Goal: Check status: Check status

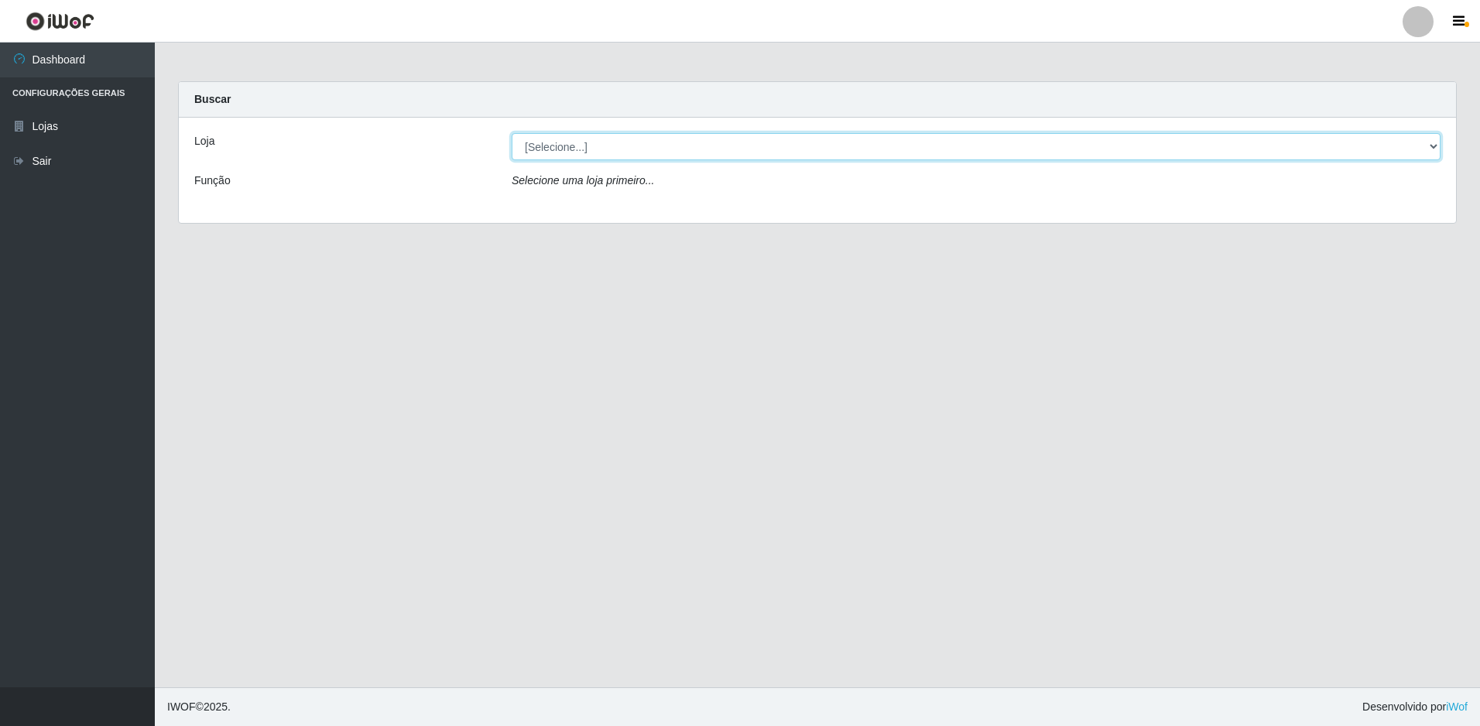
click at [673, 153] on select "[Selecione...] Extrabom - Loja 13 [GEOGRAPHIC_DATA]" at bounding box center [976, 146] width 929 height 27
select select "436"
click at [512, 133] on select "[Selecione...] Extrabom - Loja 13 [GEOGRAPHIC_DATA]" at bounding box center [976, 146] width 929 height 27
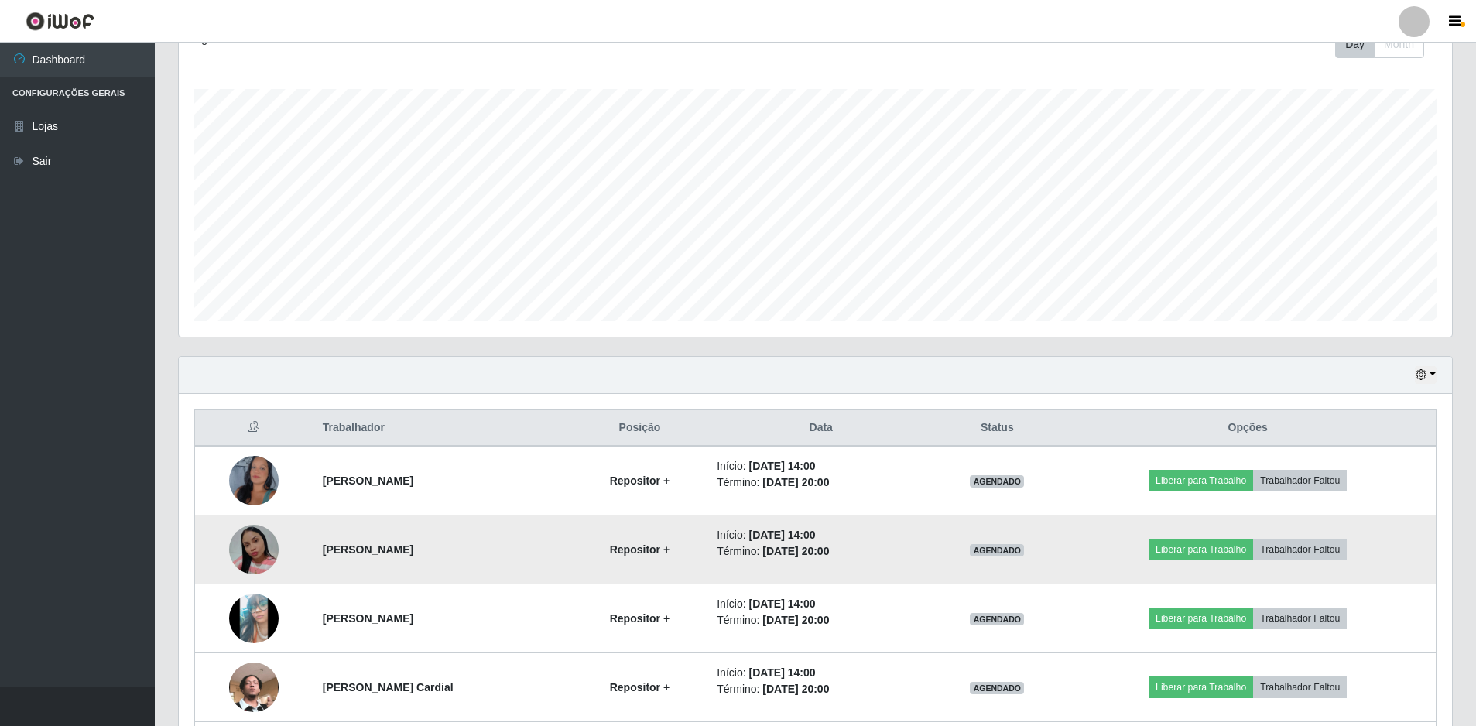
scroll to position [371, 0]
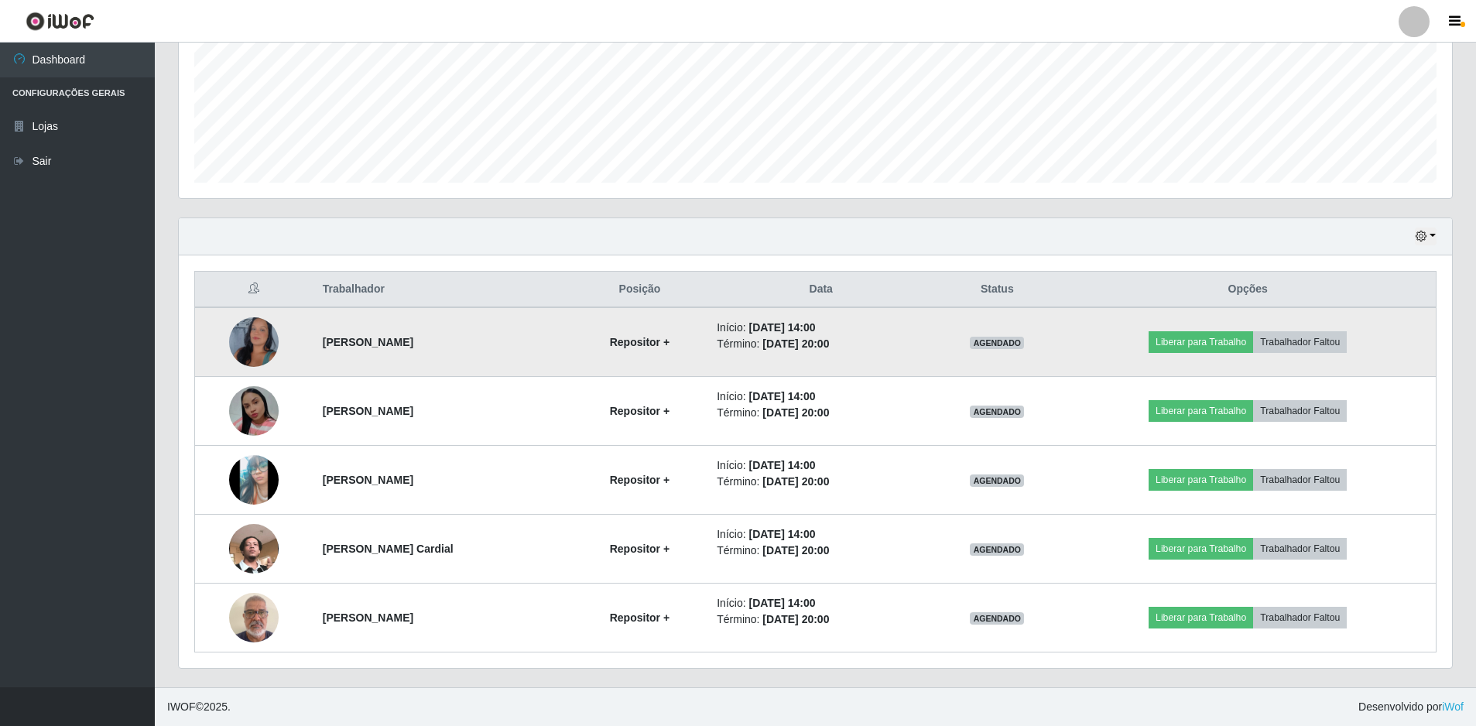
click at [257, 345] on img at bounding box center [254, 343] width 50 height 108
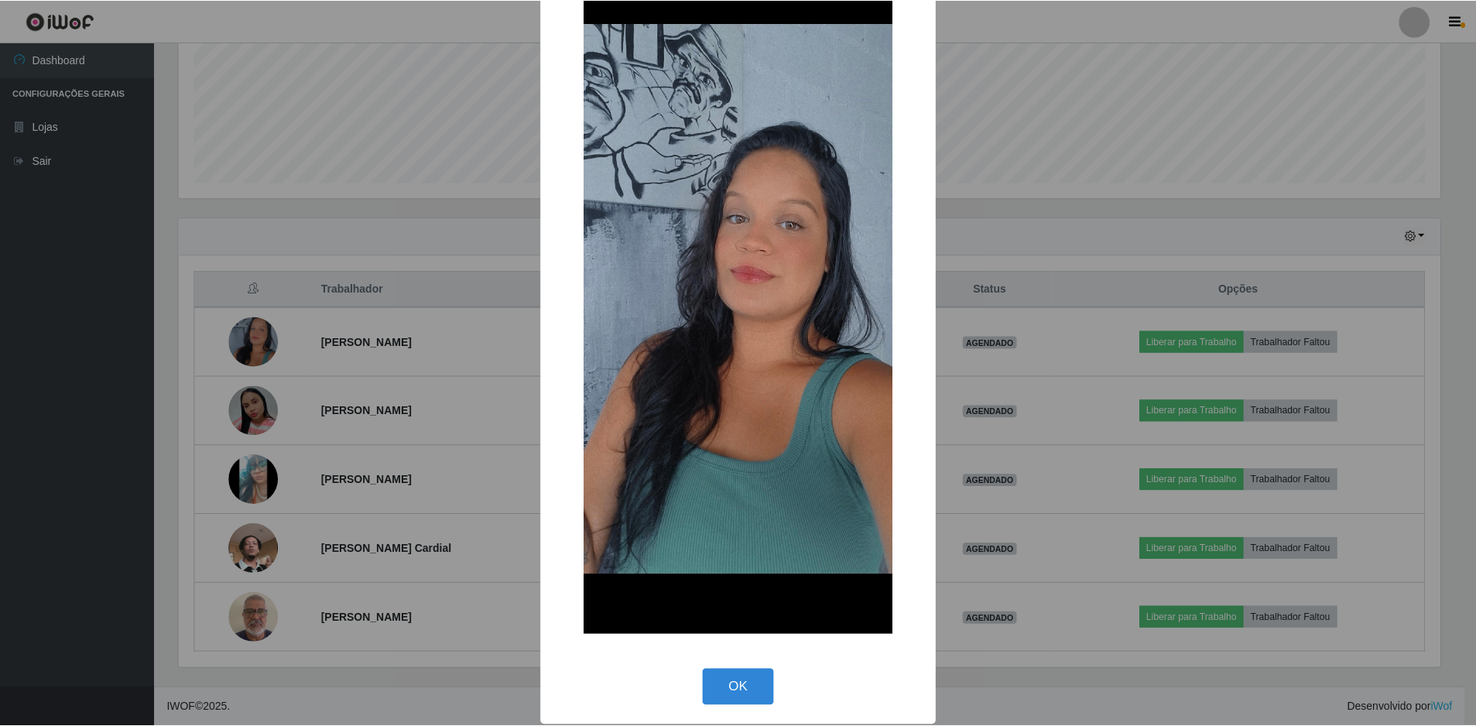
scroll to position [80, 0]
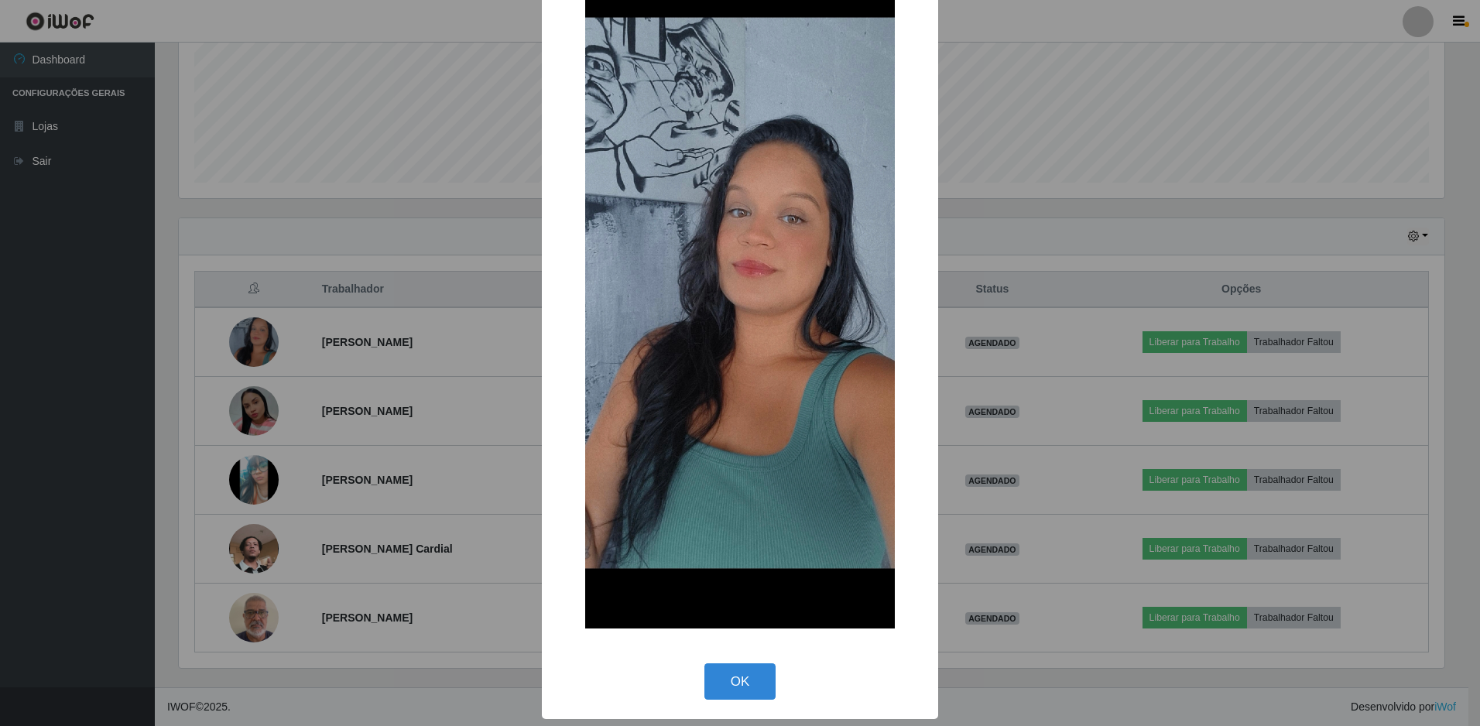
drag, startPoint x: 746, startPoint y: 645, endPoint x: 742, endPoint y: 654, distance: 9.4
click at [746, 646] on div "× OK Cancel" at bounding box center [740, 322] width 396 height 792
click at [737, 676] on button "OK" at bounding box center [740, 681] width 72 height 36
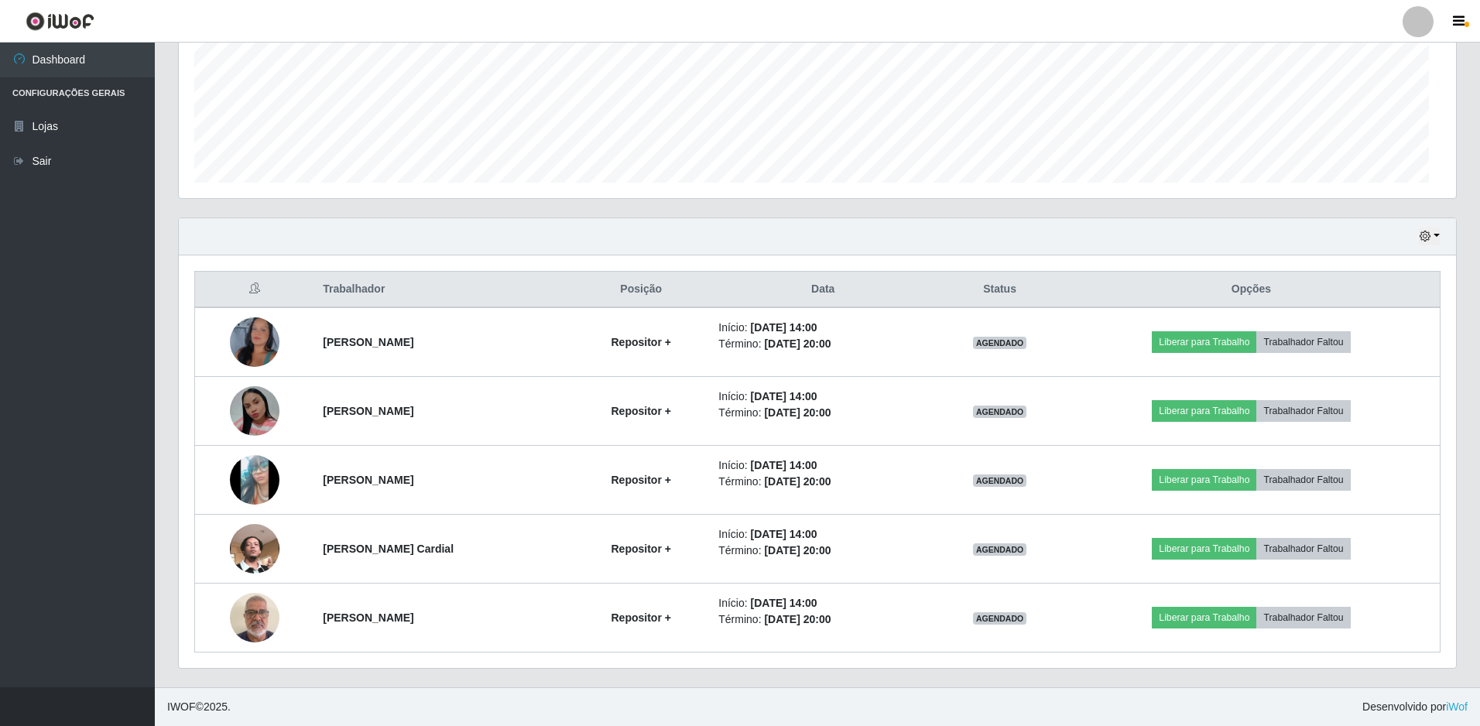
scroll to position [321, 1273]
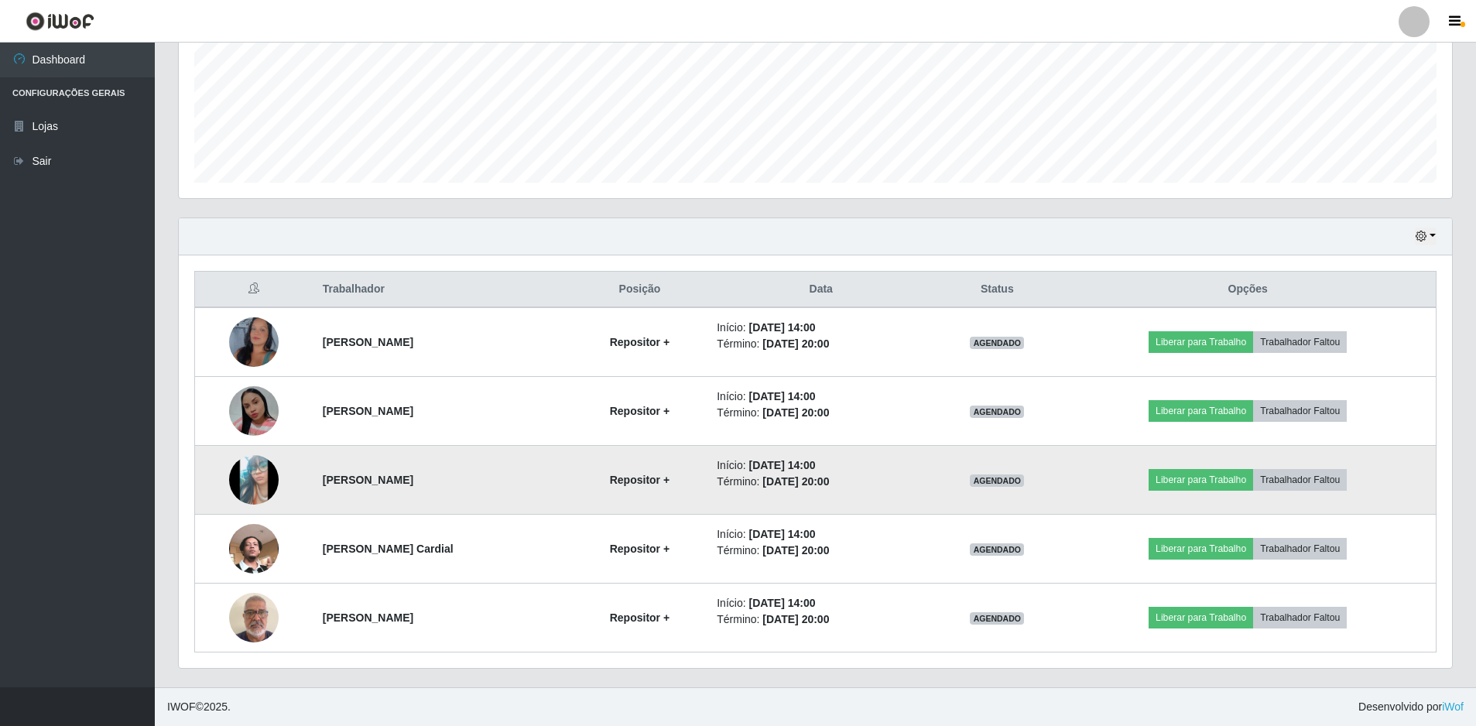
click at [243, 479] on img at bounding box center [254, 480] width 50 height 110
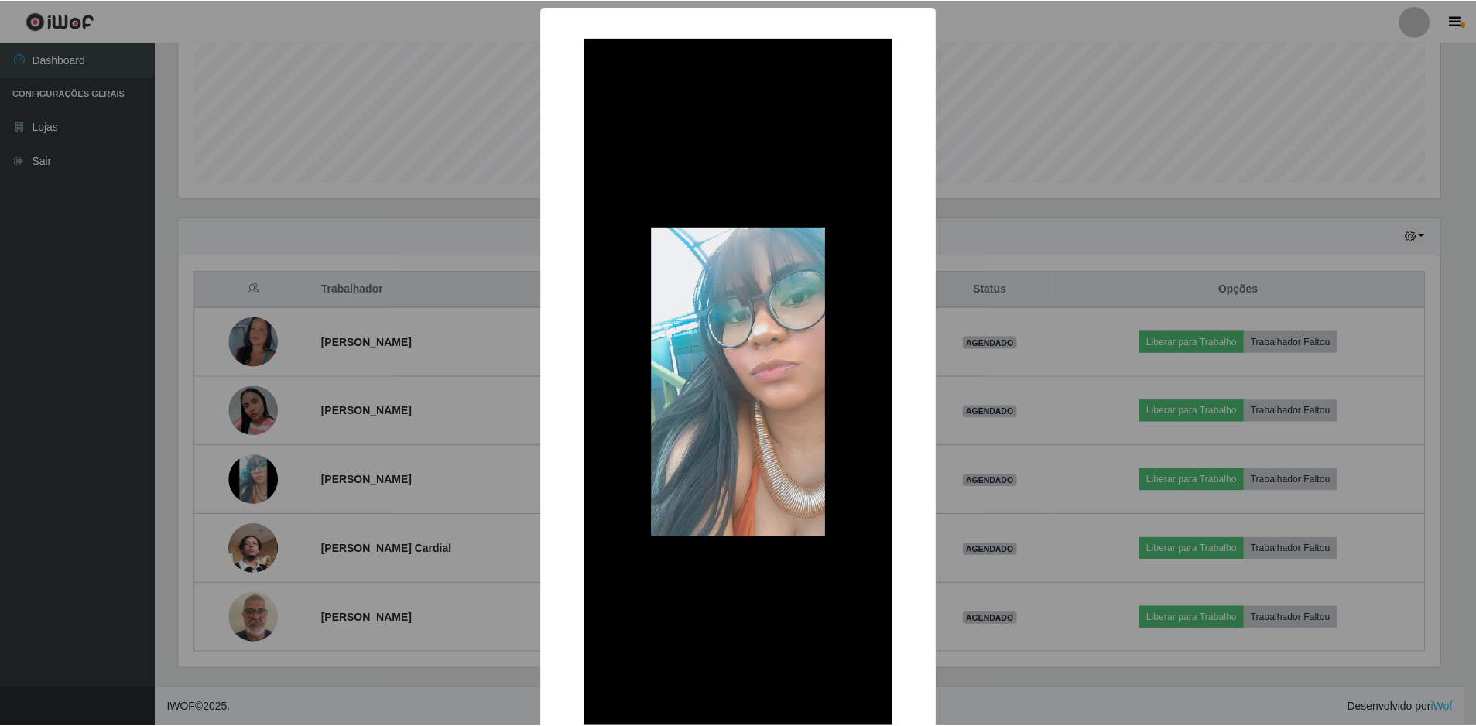
scroll to position [98, 0]
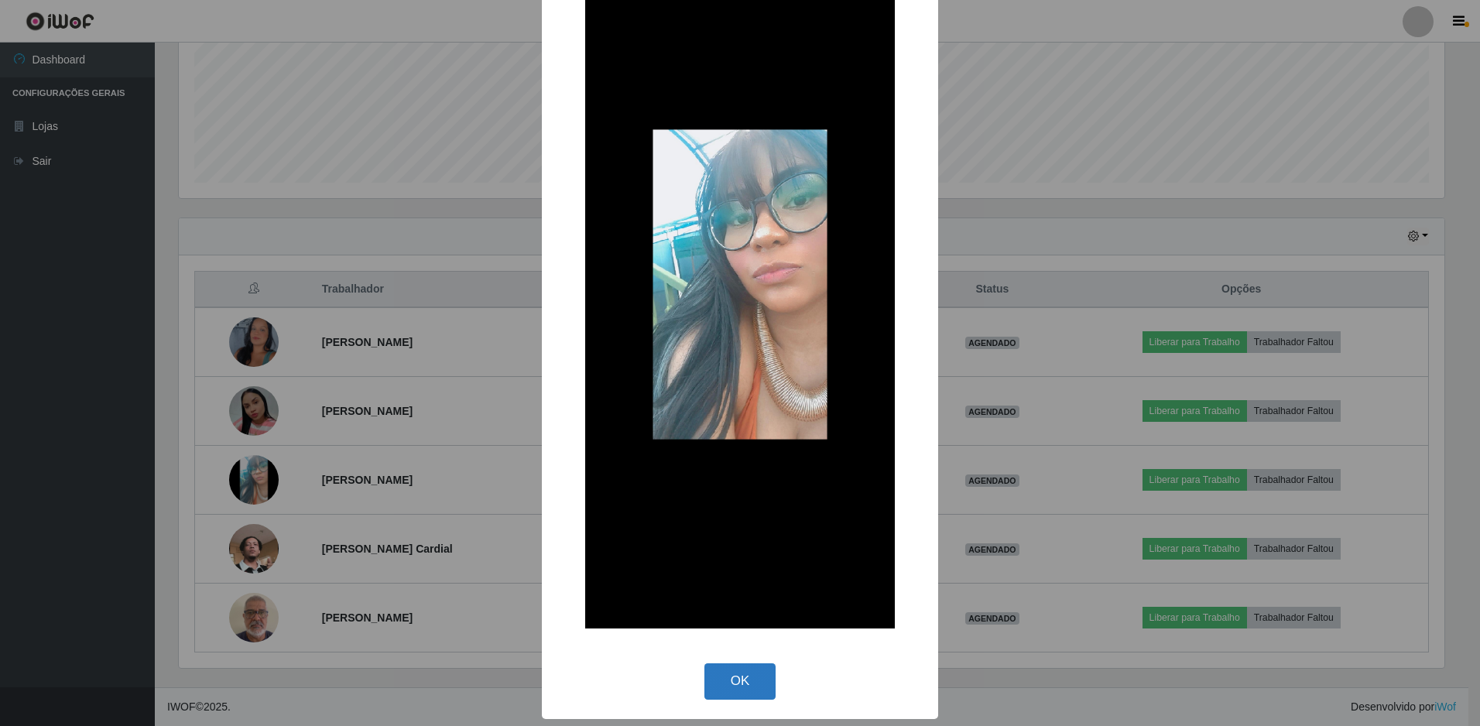
click at [748, 686] on button "OK" at bounding box center [740, 681] width 72 height 36
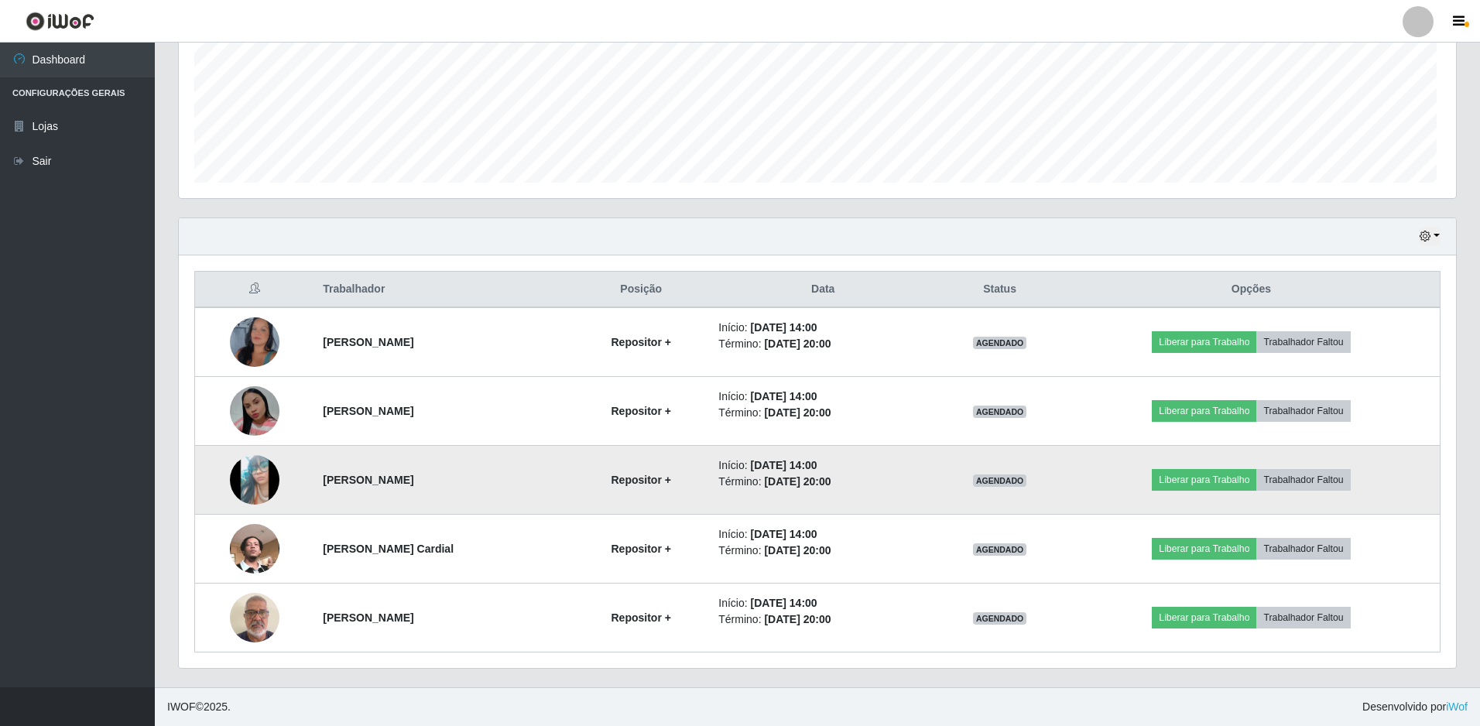
scroll to position [321, 1273]
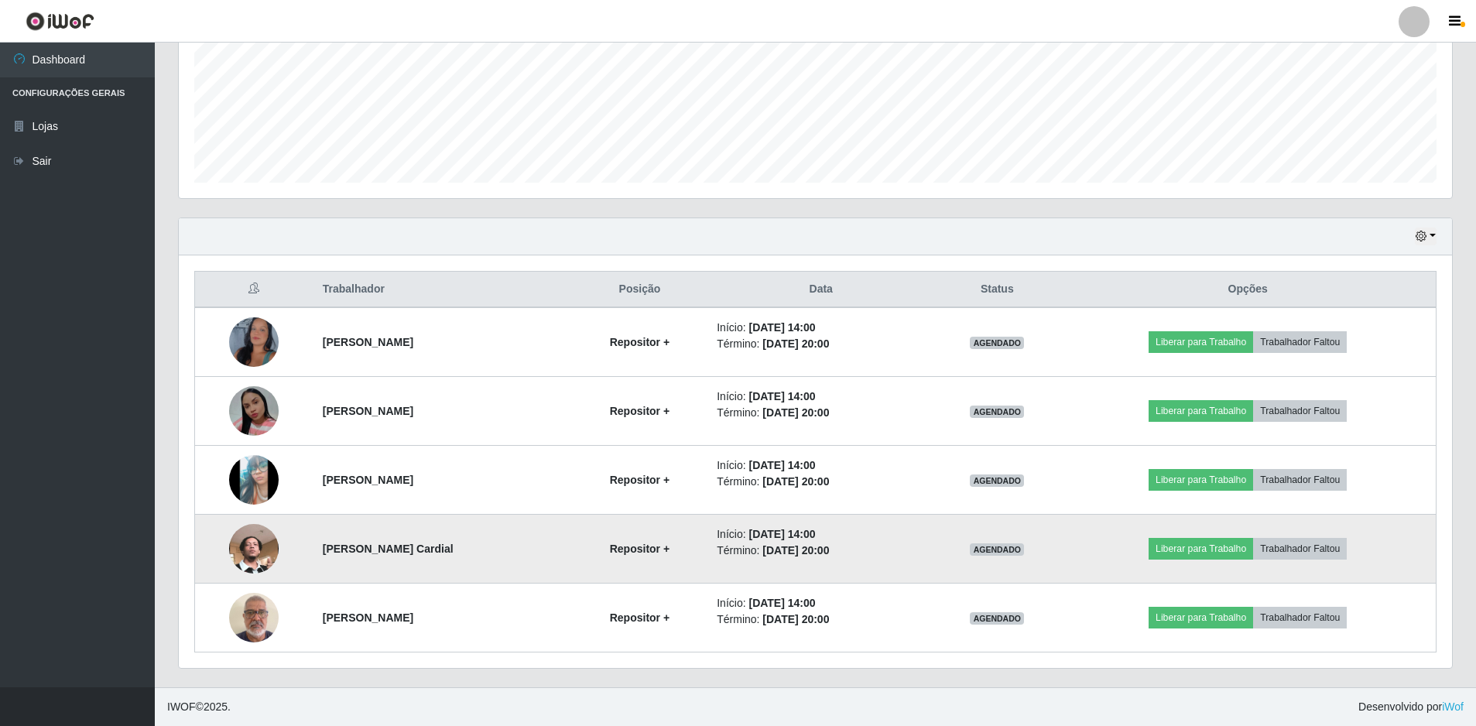
click at [243, 553] on img at bounding box center [254, 549] width 50 height 88
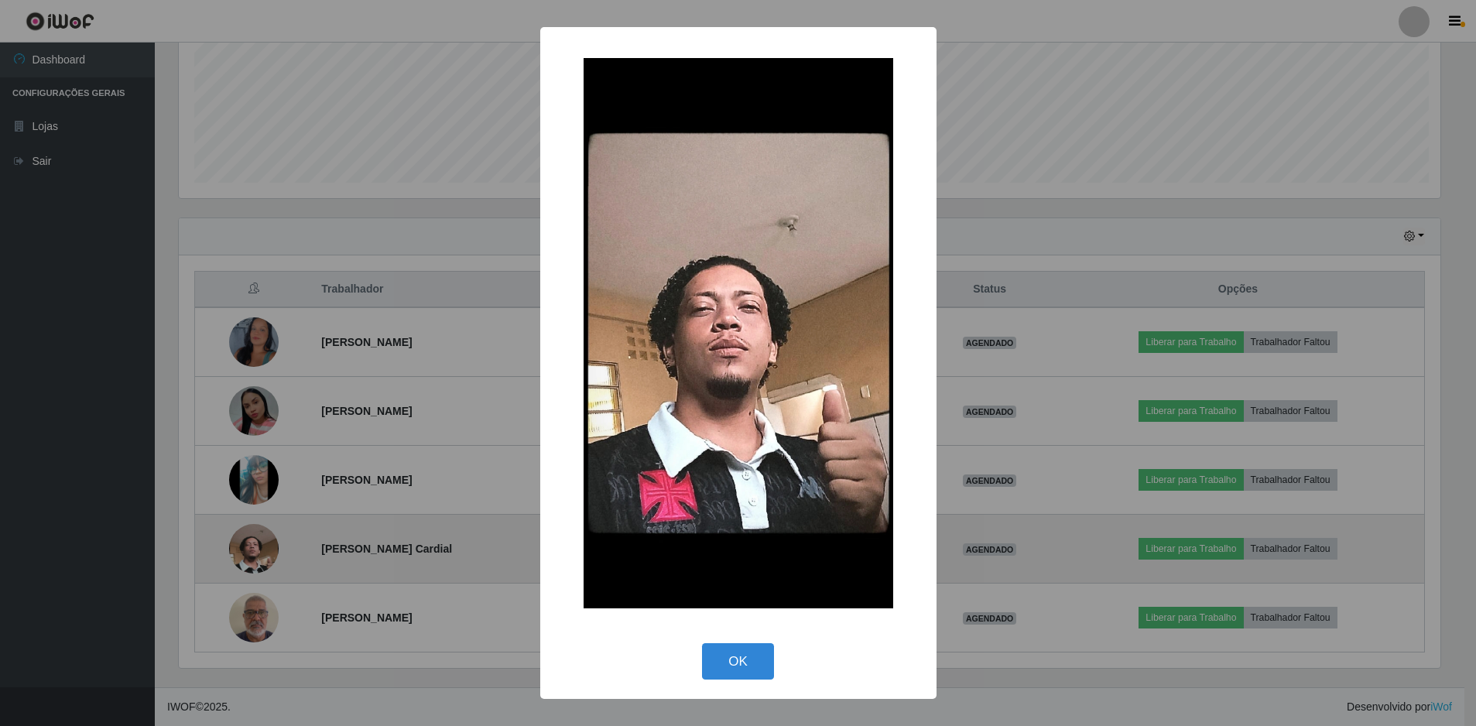
scroll to position [321, 1265]
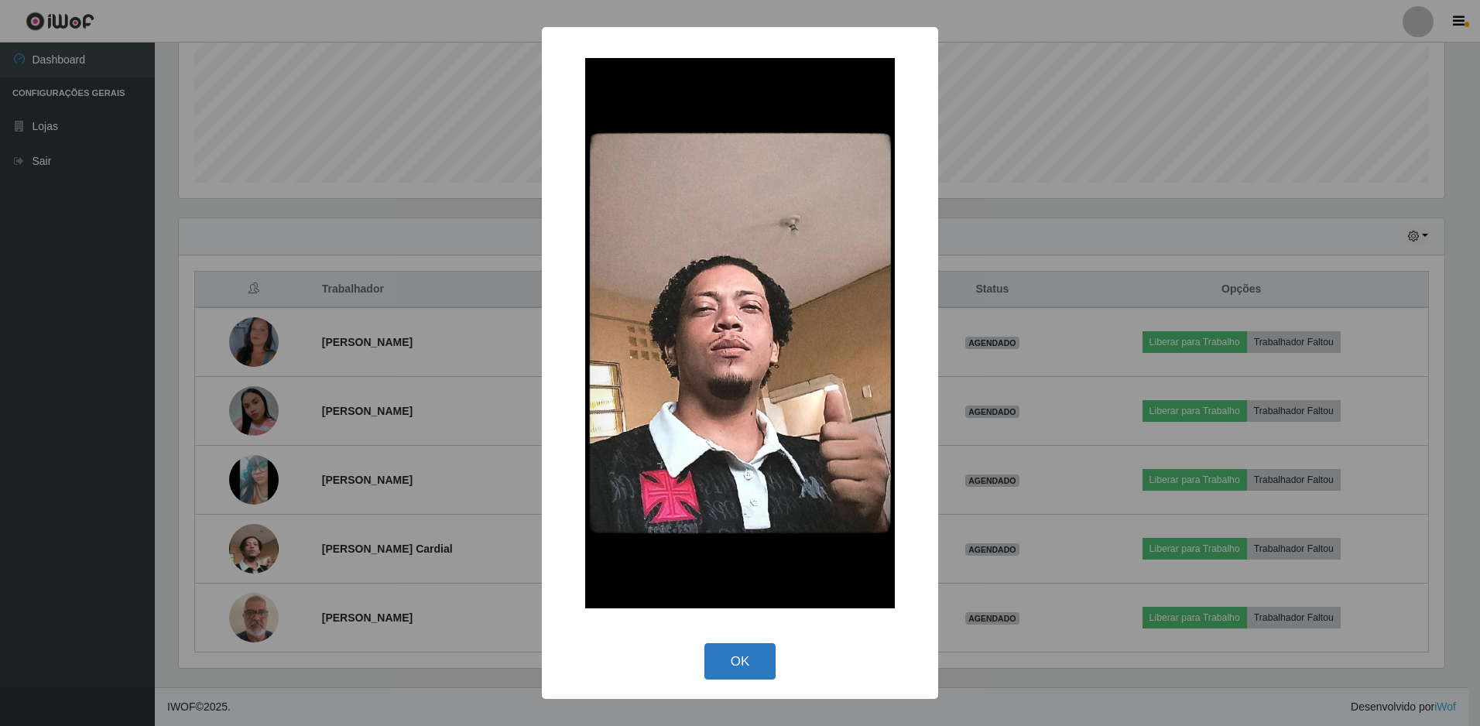
click at [748, 666] on button "OK" at bounding box center [740, 661] width 72 height 36
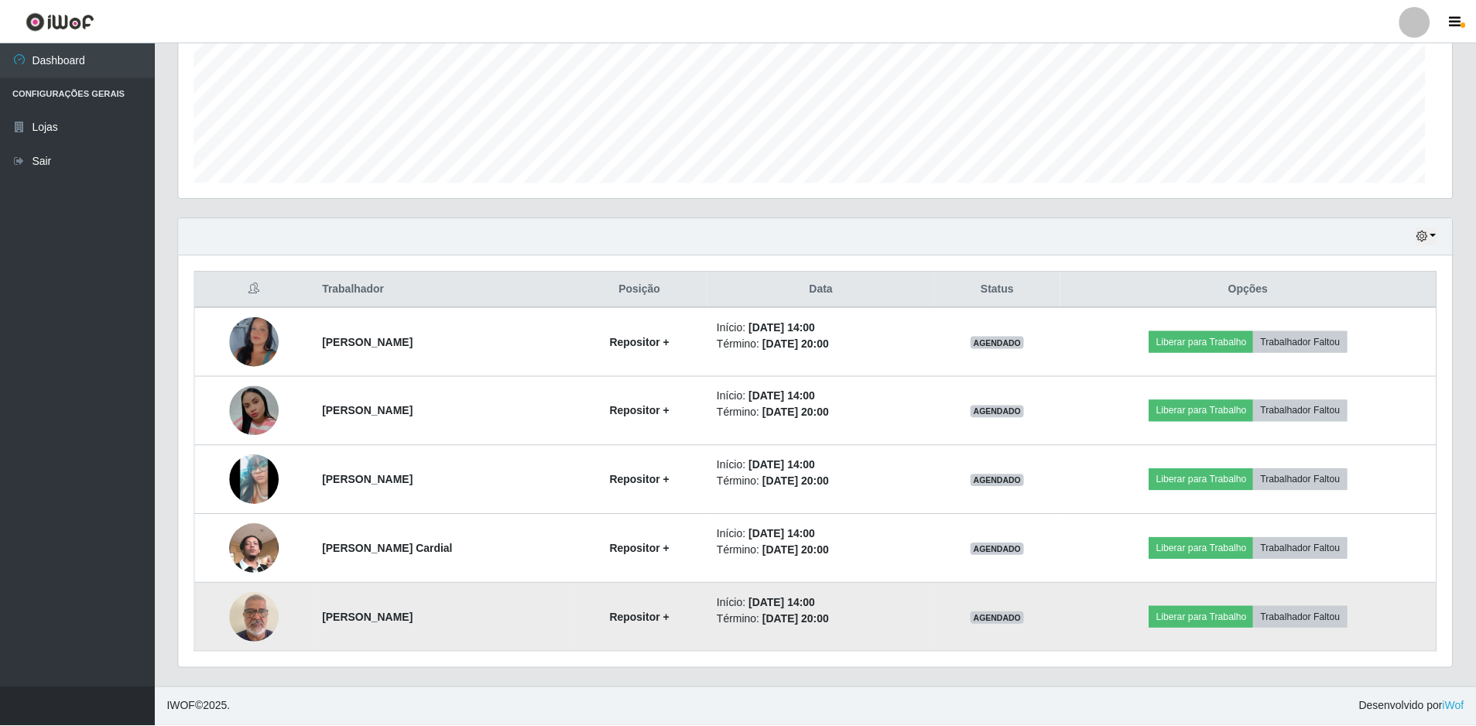
scroll to position [321, 1273]
click at [265, 623] on img at bounding box center [254, 617] width 50 height 66
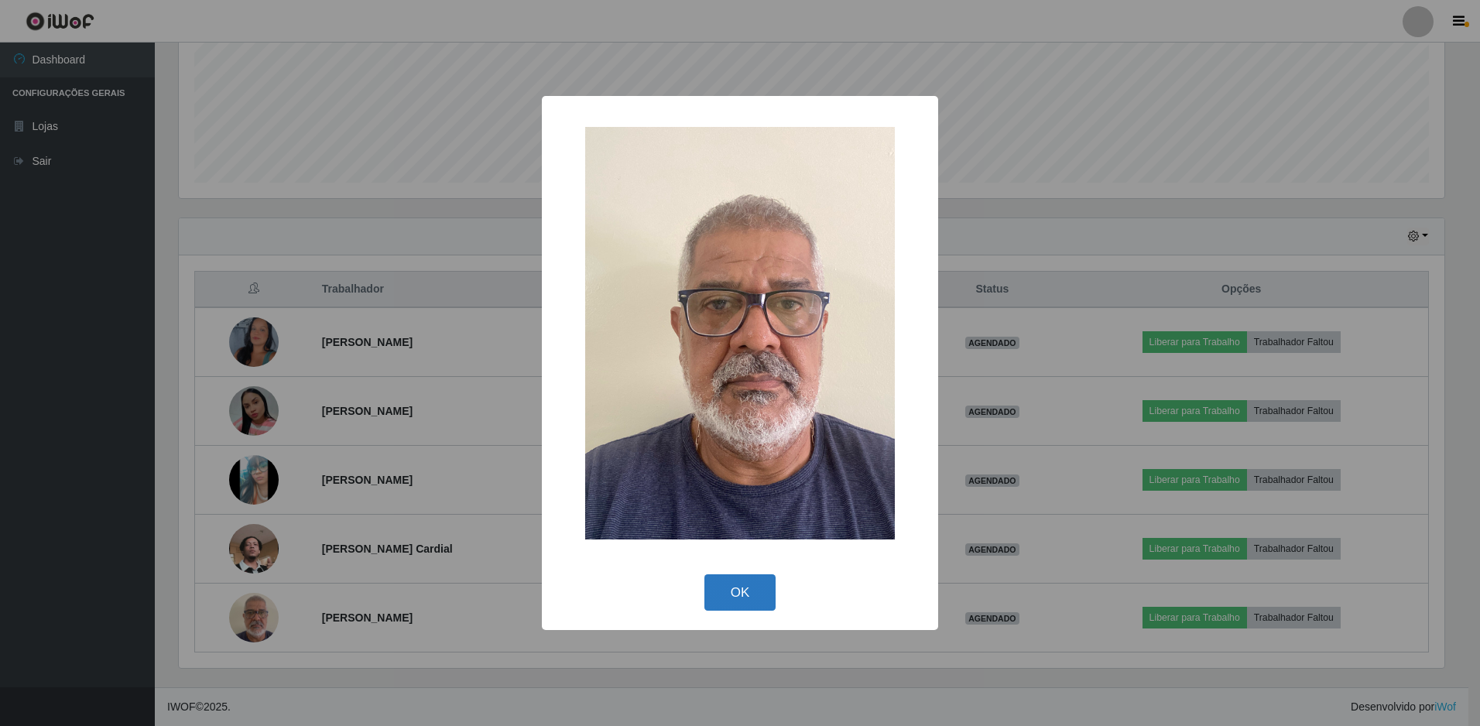
click at [726, 593] on button "OK" at bounding box center [740, 592] width 72 height 36
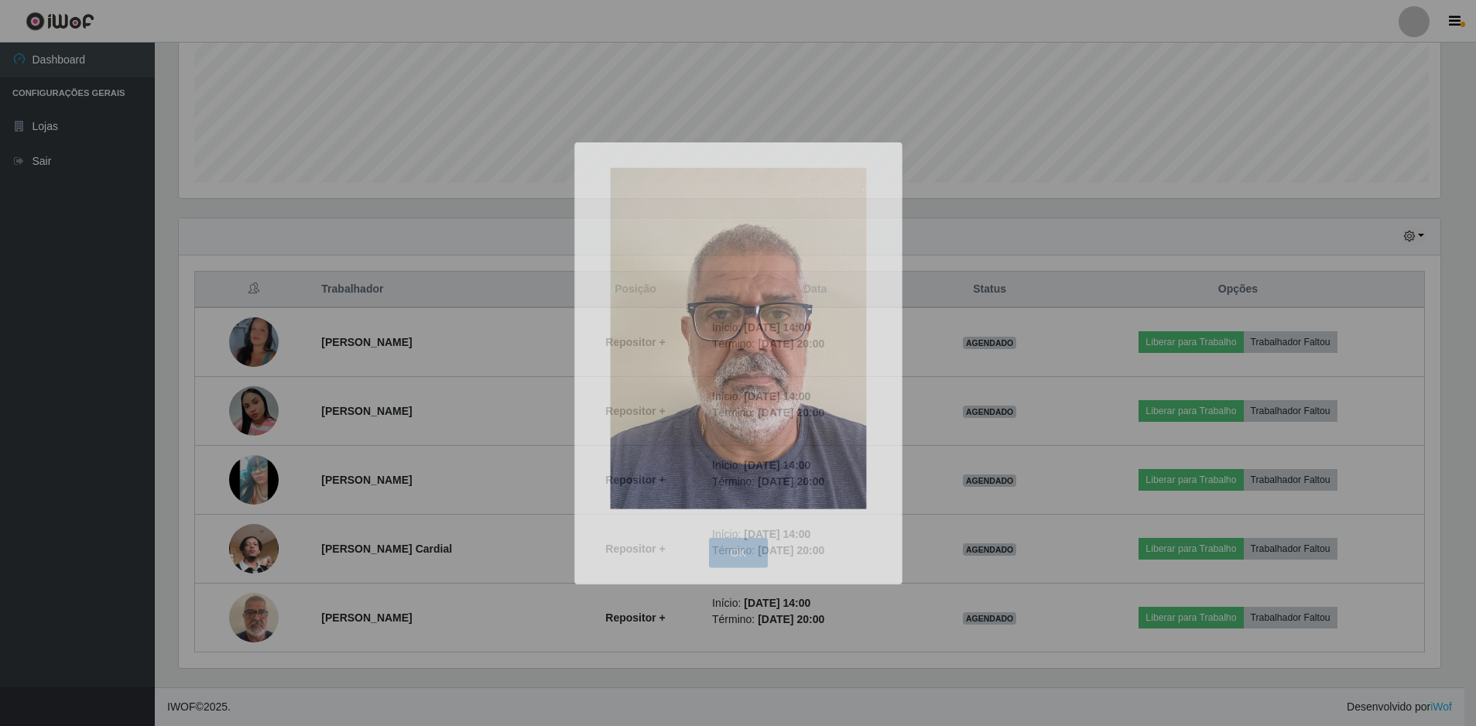
scroll to position [321, 1273]
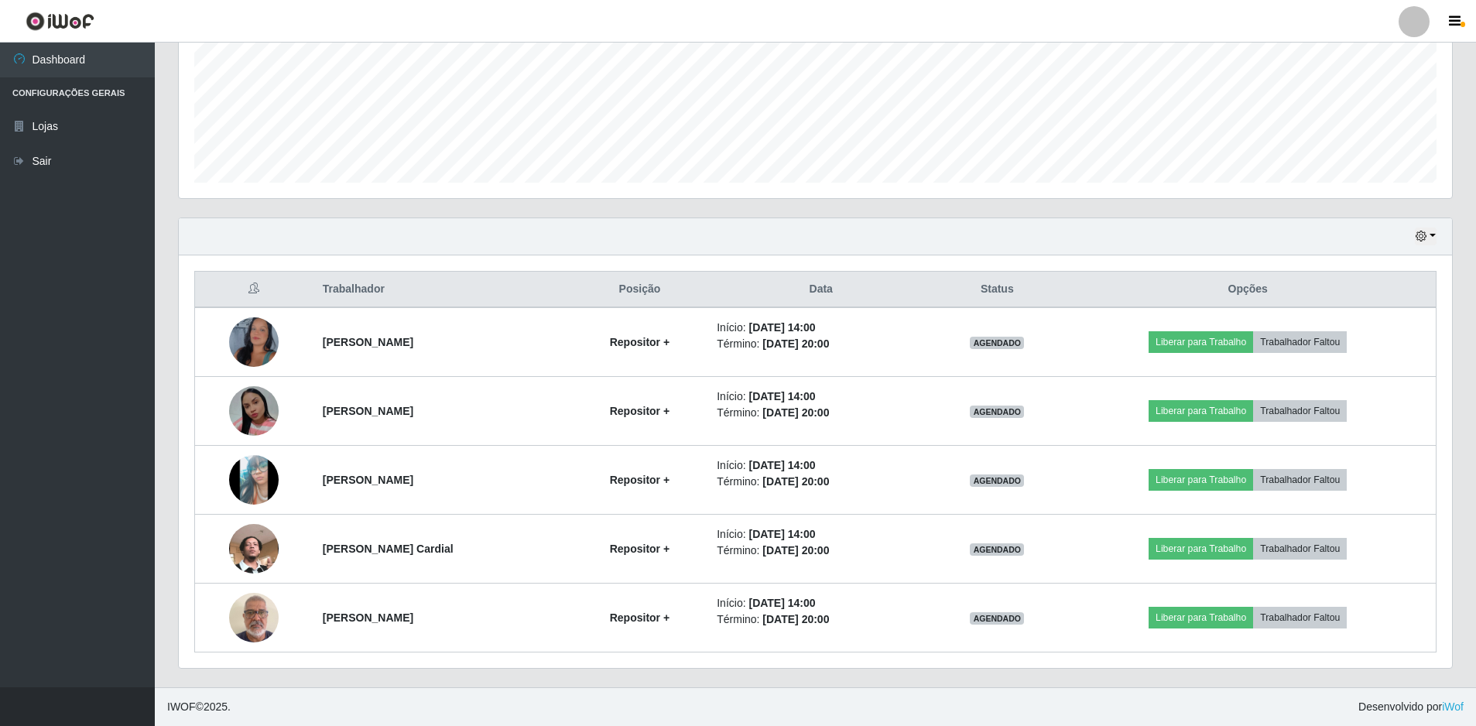
click at [1436, 235] on div "Hoje 1 dia 3 dias 1 Semana Não encerrados" at bounding box center [815, 236] width 1273 height 37
click at [1431, 237] on button "button" at bounding box center [1426, 237] width 22 height 18
click at [1341, 327] on button "3 dias" at bounding box center [1374, 329] width 122 height 33
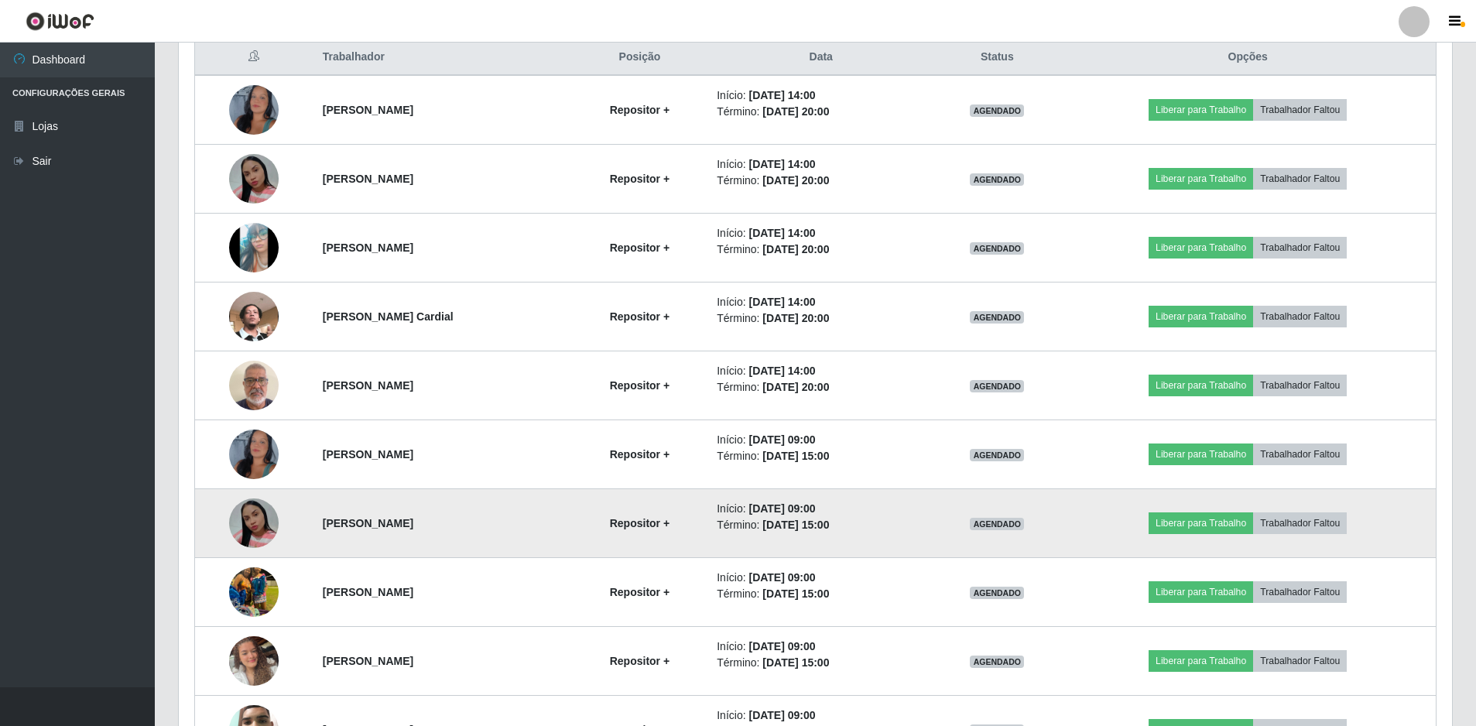
scroll to position [680, 0]
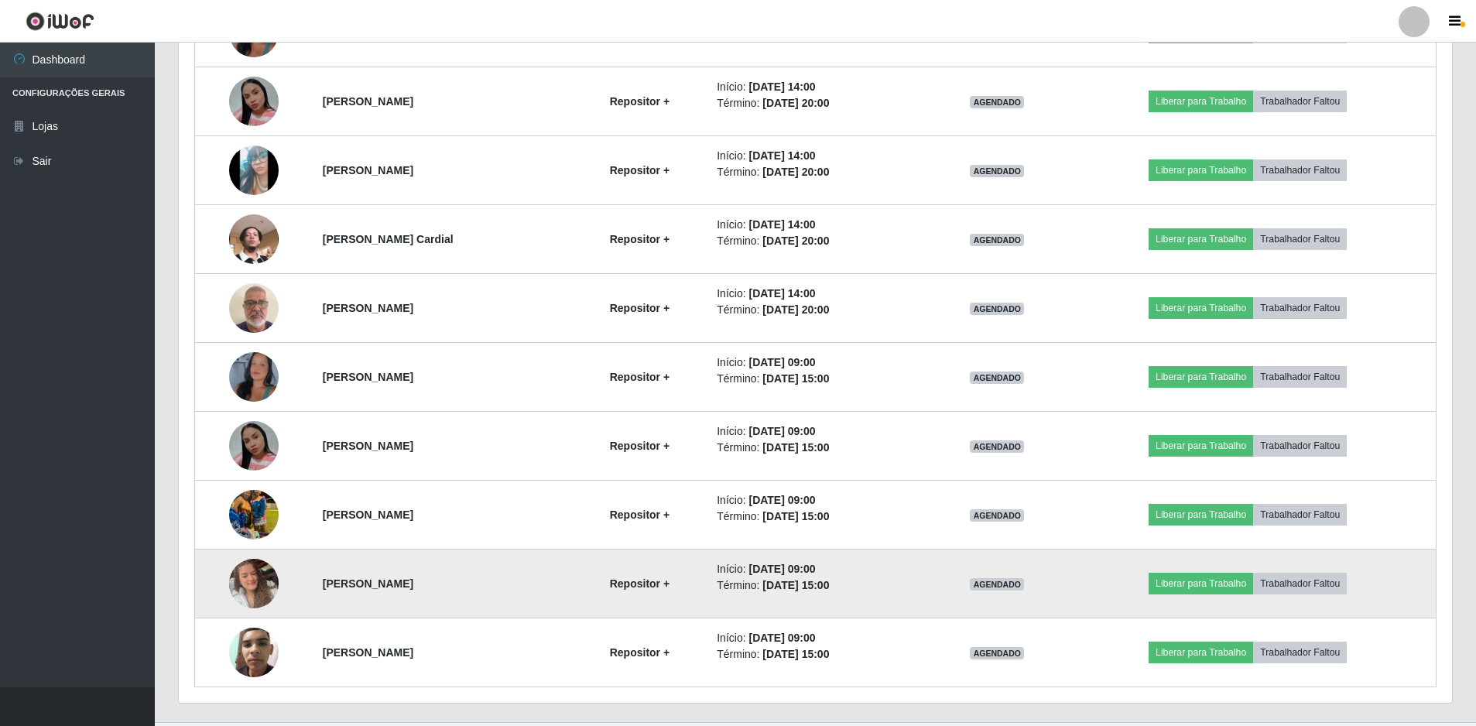
click at [252, 587] on img at bounding box center [254, 583] width 50 height 88
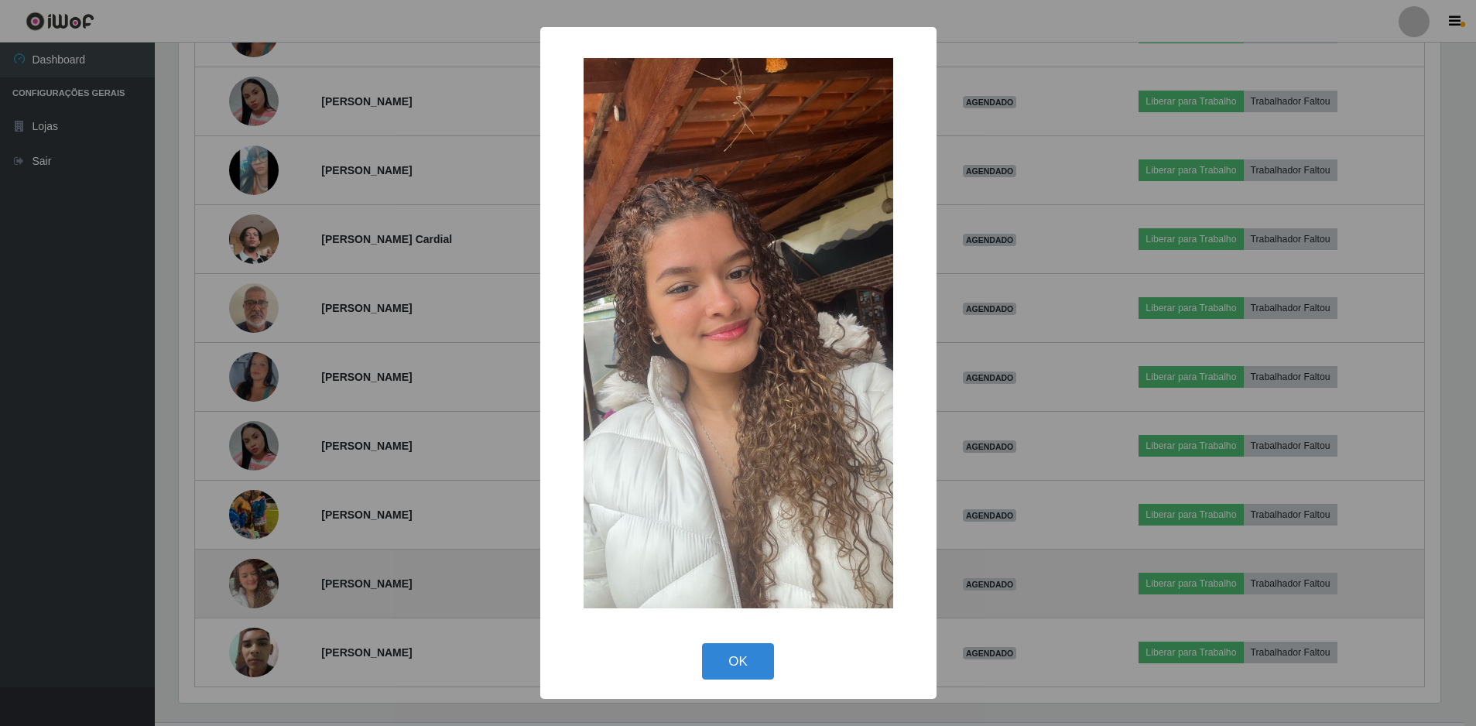
scroll to position [321, 1265]
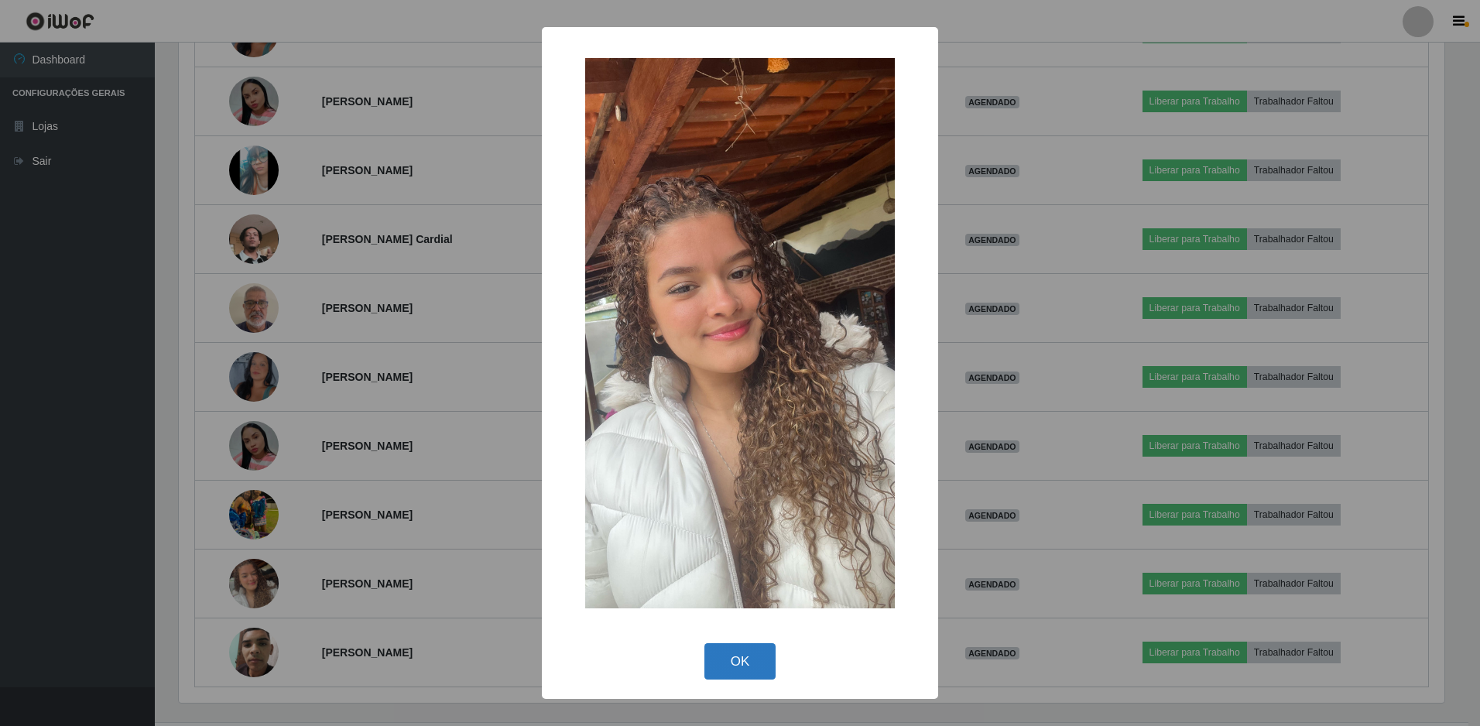
click at [751, 669] on button "OK" at bounding box center [740, 661] width 72 height 36
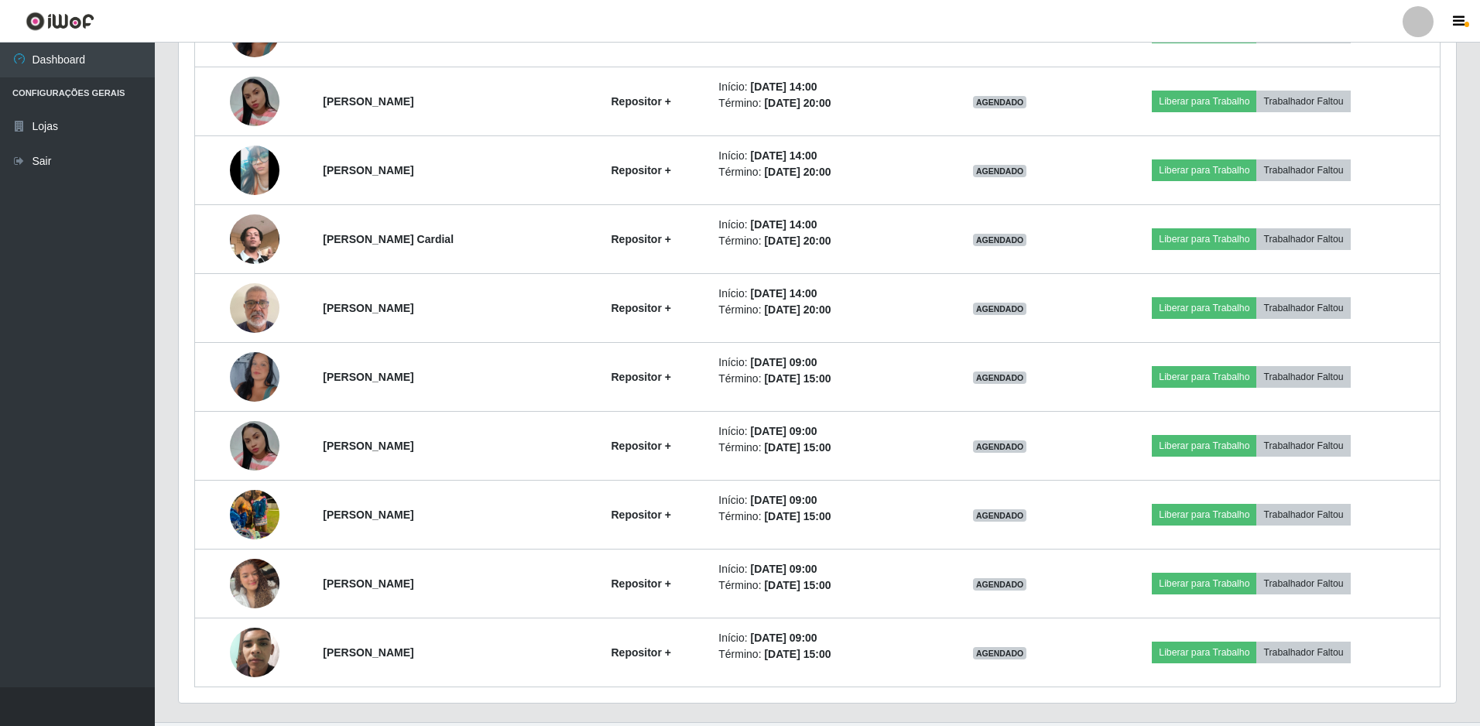
scroll to position [0, 0]
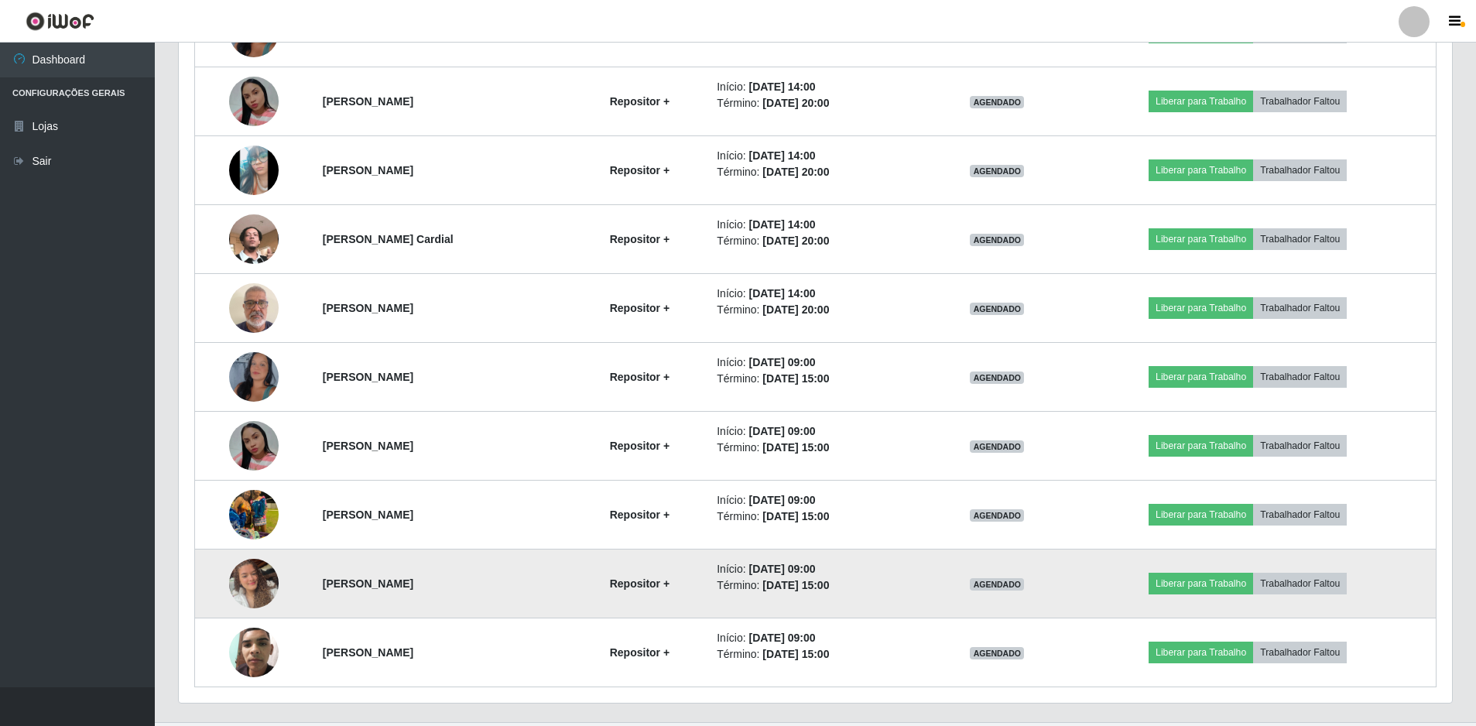
click at [242, 584] on img at bounding box center [254, 583] width 50 height 88
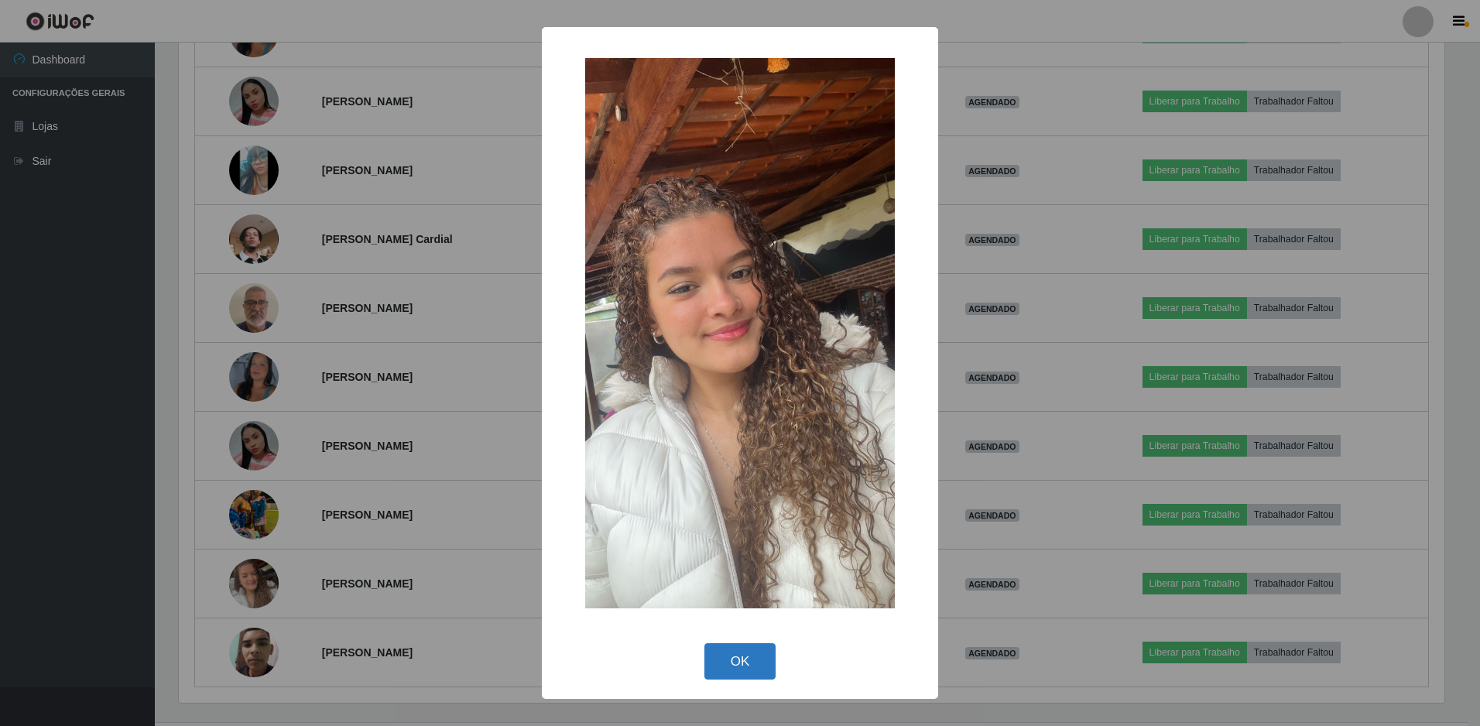
click at [738, 663] on button "OK" at bounding box center [740, 661] width 72 height 36
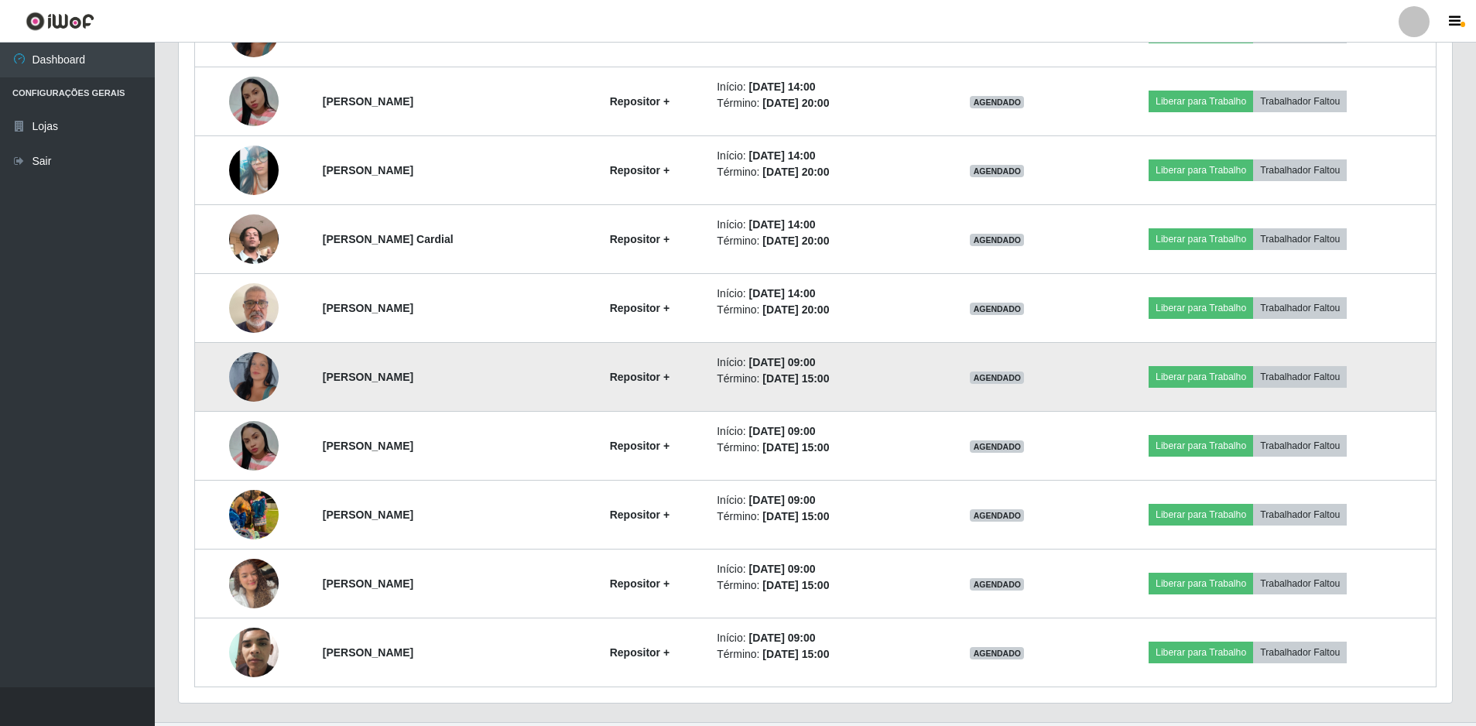
click at [250, 375] on img at bounding box center [254, 377] width 50 height 108
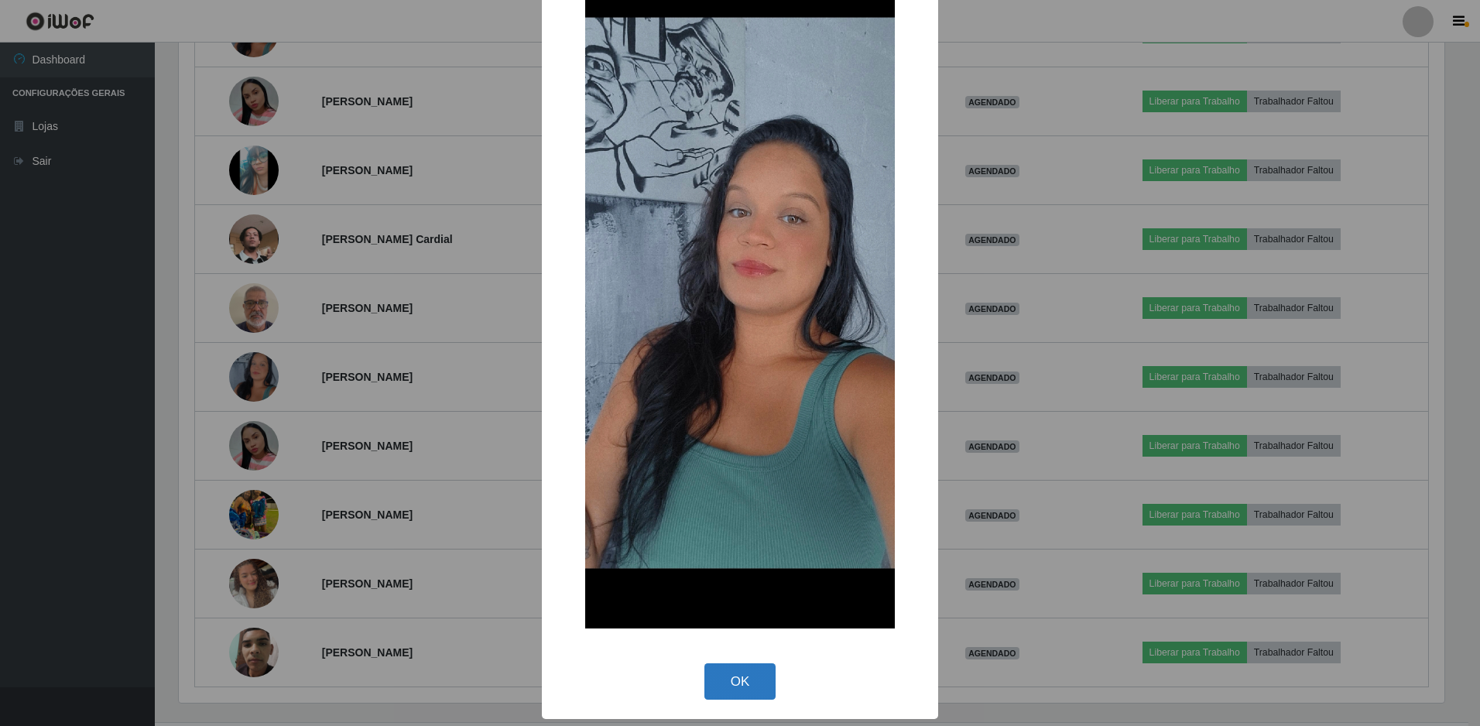
drag, startPoint x: 719, startPoint y: 675, endPoint x: 576, endPoint y: 613, distance: 156.0
click at [720, 675] on button "OK" at bounding box center [740, 681] width 72 height 36
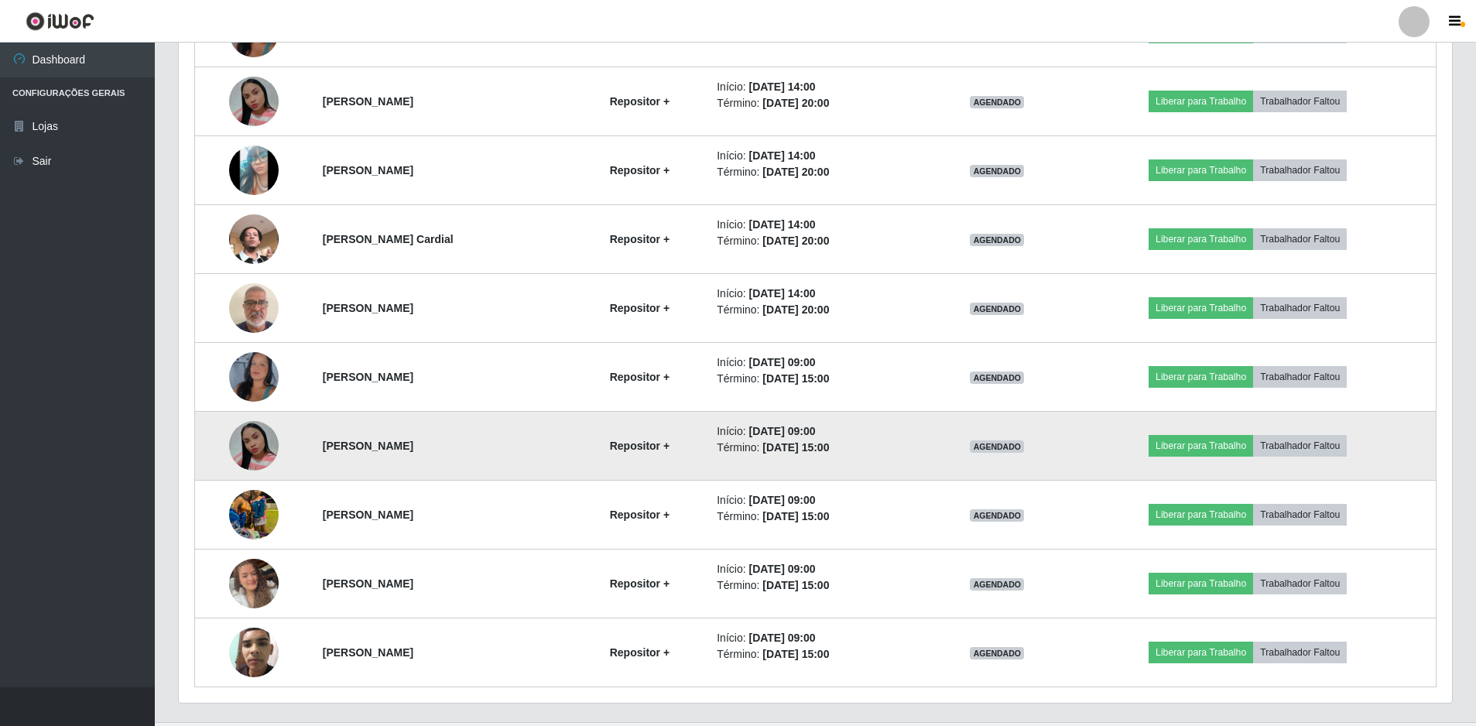
click at [242, 450] on img at bounding box center [254, 446] width 50 height 50
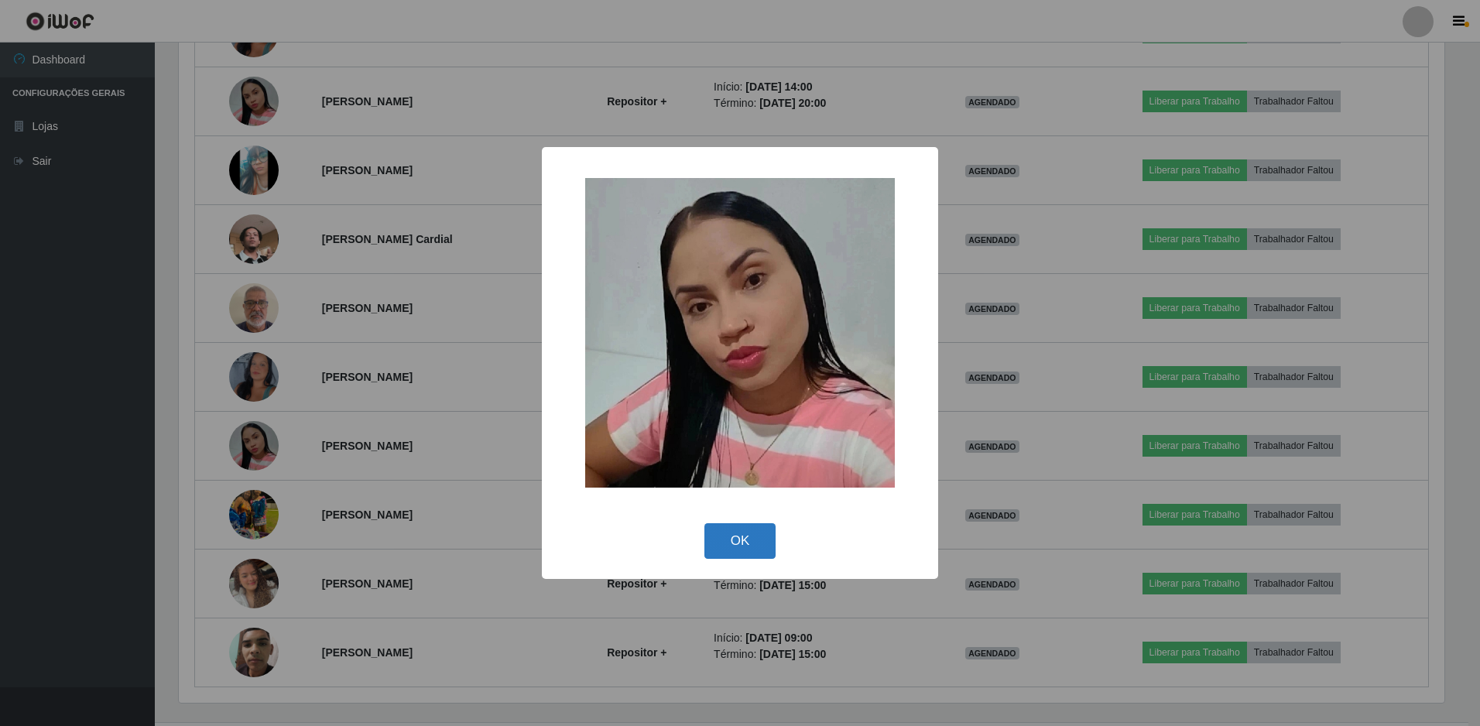
click at [753, 543] on button "OK" at bounding box center [740, 541] width 72 height 36
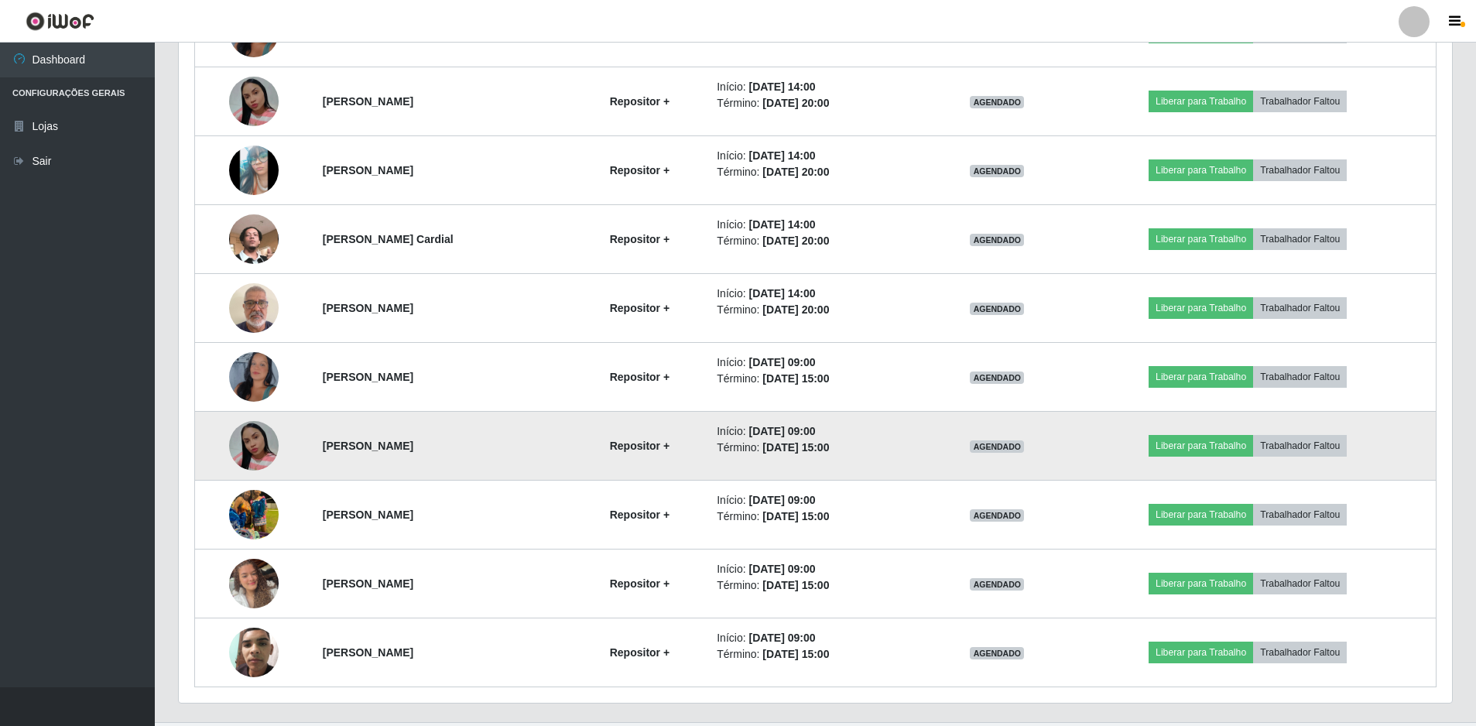
click at [245, 447] on img at bounding box center [254, 446] width 50 height 50
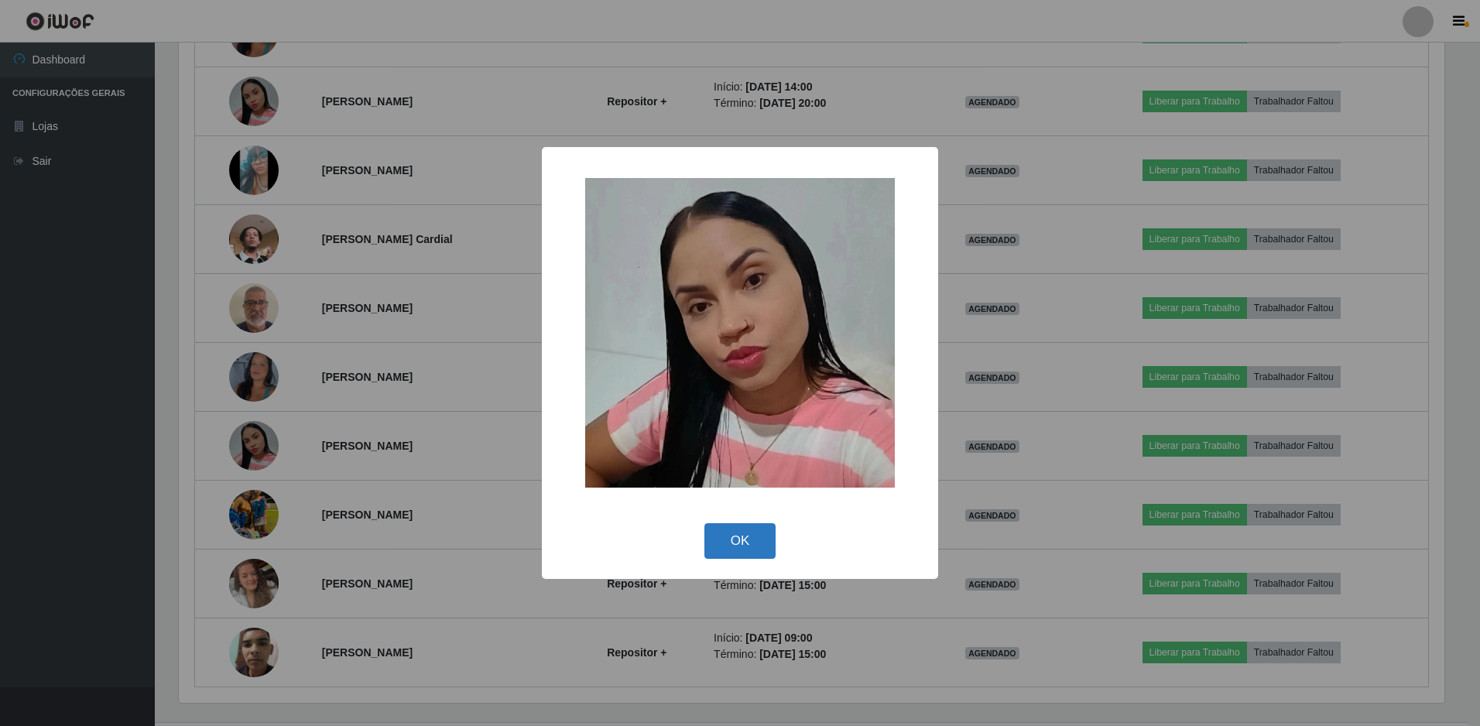
click at [739, 543] on button "OK" at bounding box center [740, 541] width 72 height 36
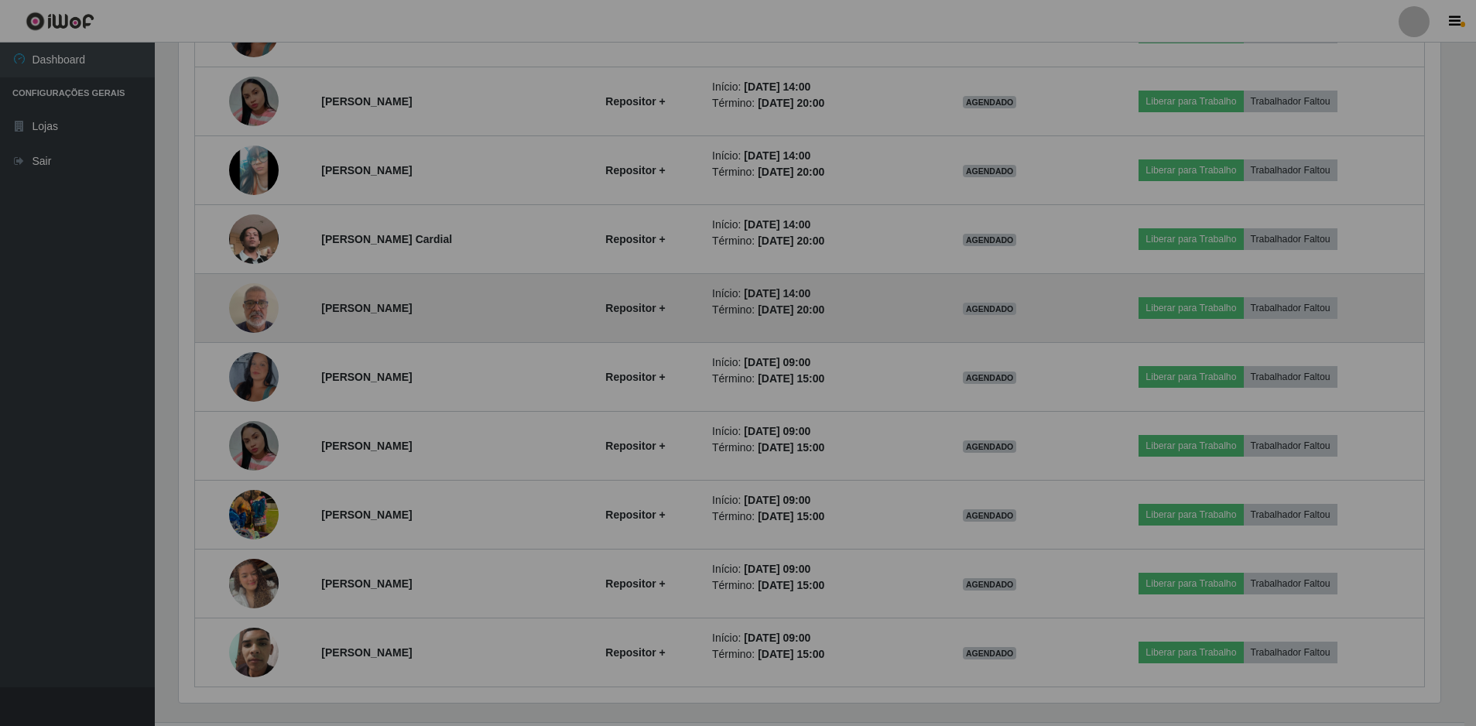
scroll to position [321, 1273]
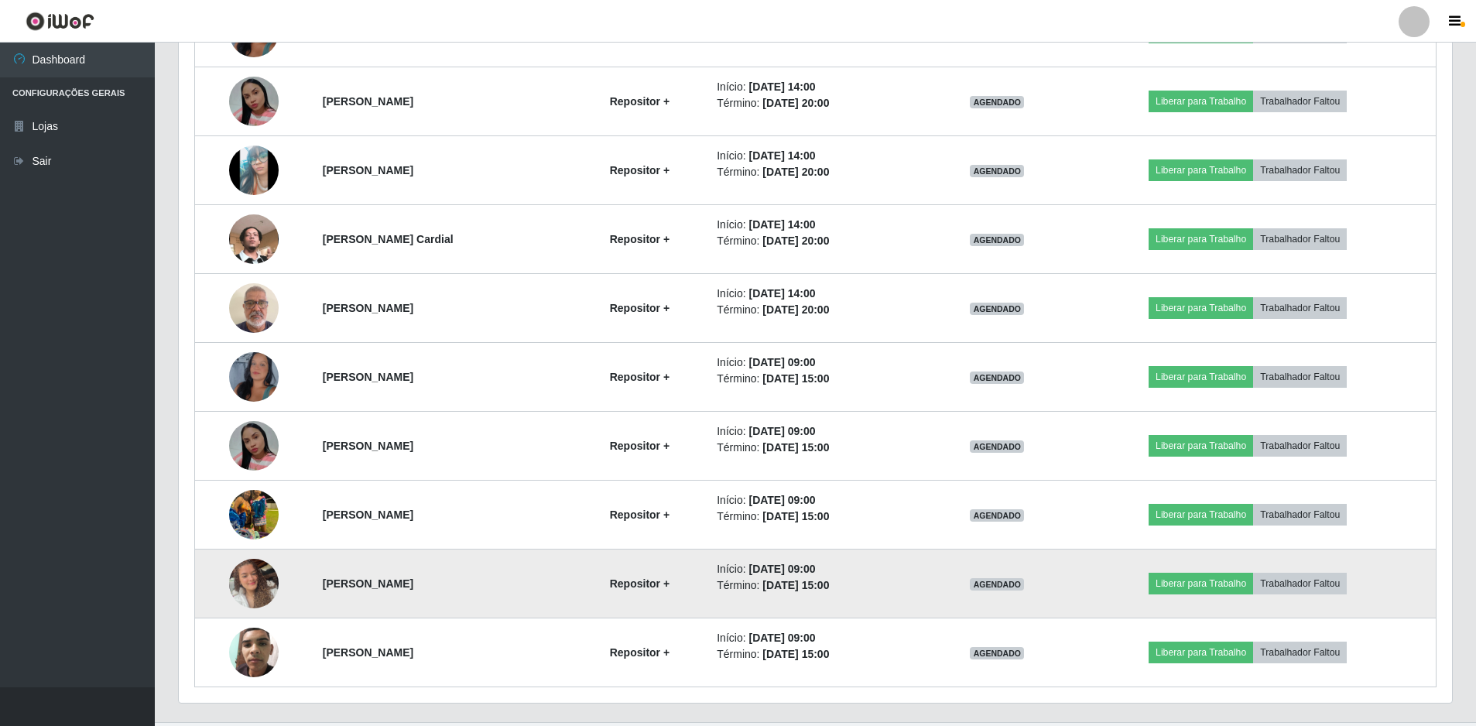
click at [246, 584] on img at bounding box center [254, 583] width 50 height 88
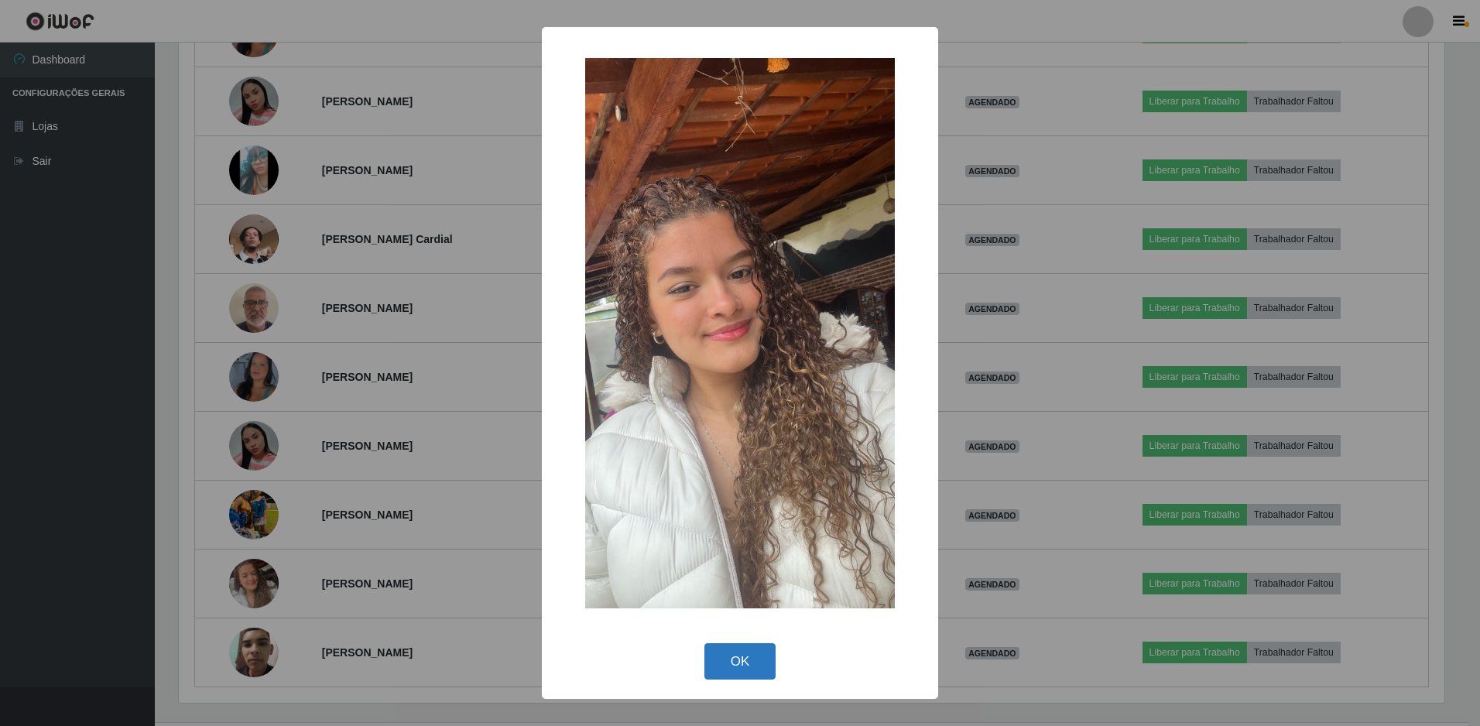
click at [736, 675] on button "OK" at bounding box center [740, 661] width 72 height 36
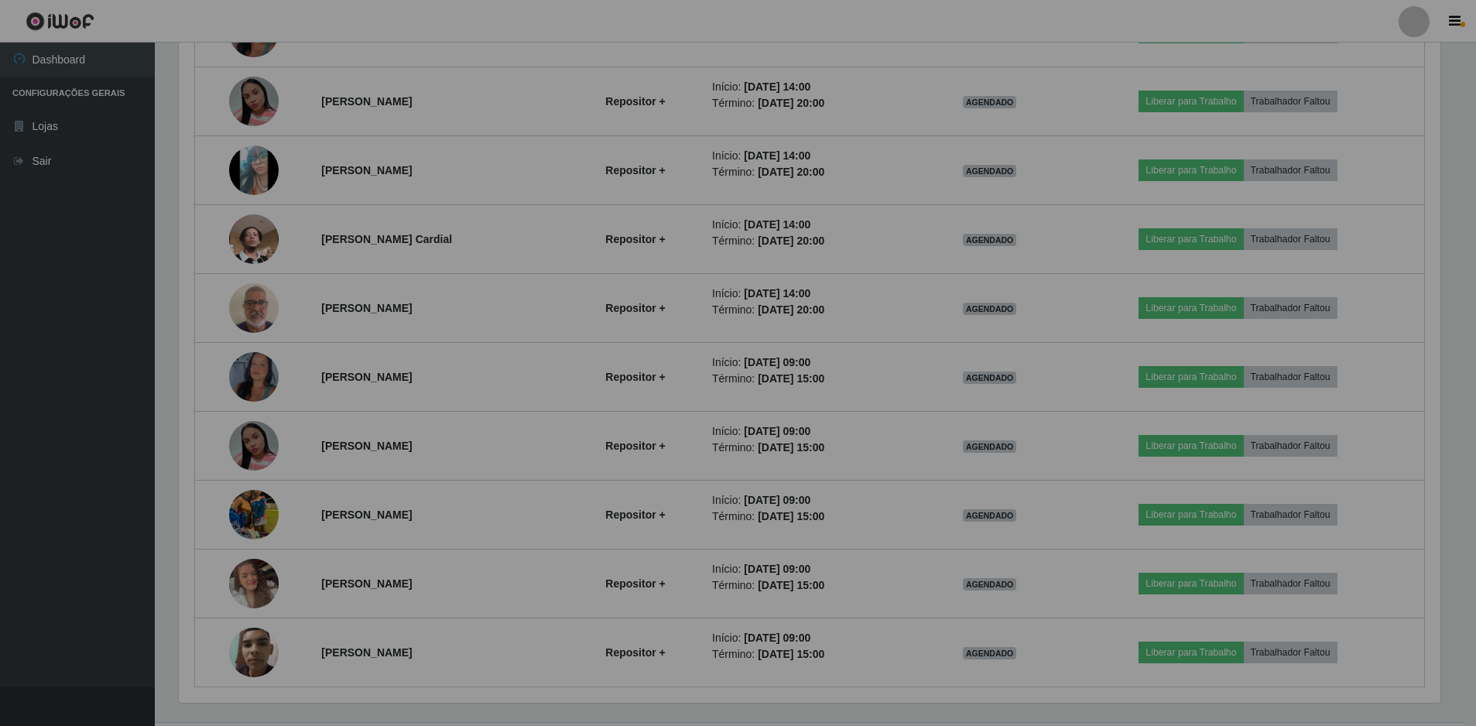
scroll to position [321, 1273]
